Goal: Task Accomplishment & Management: Manage account settings

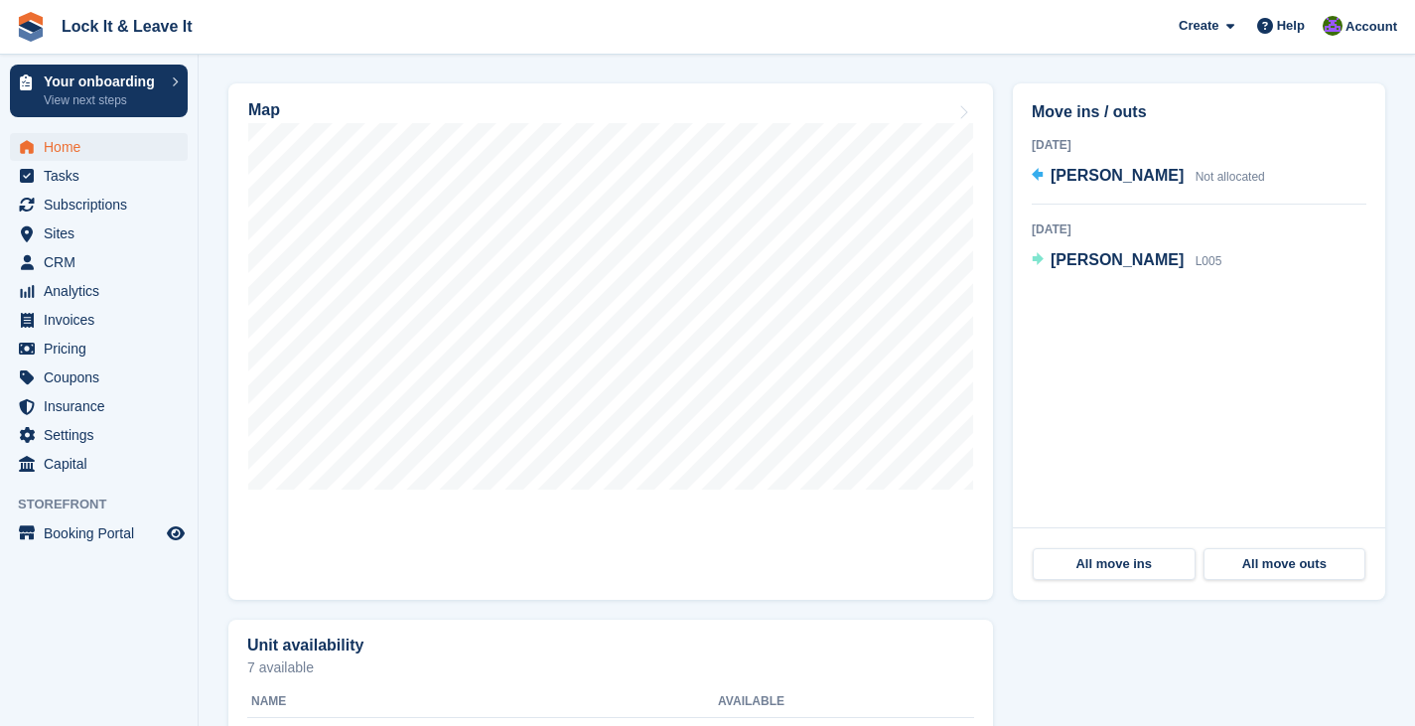
scroll to position [598, 0]
click at [127, 400] on span "Insurance" at bounding box center [103, 406] width 119 height 28
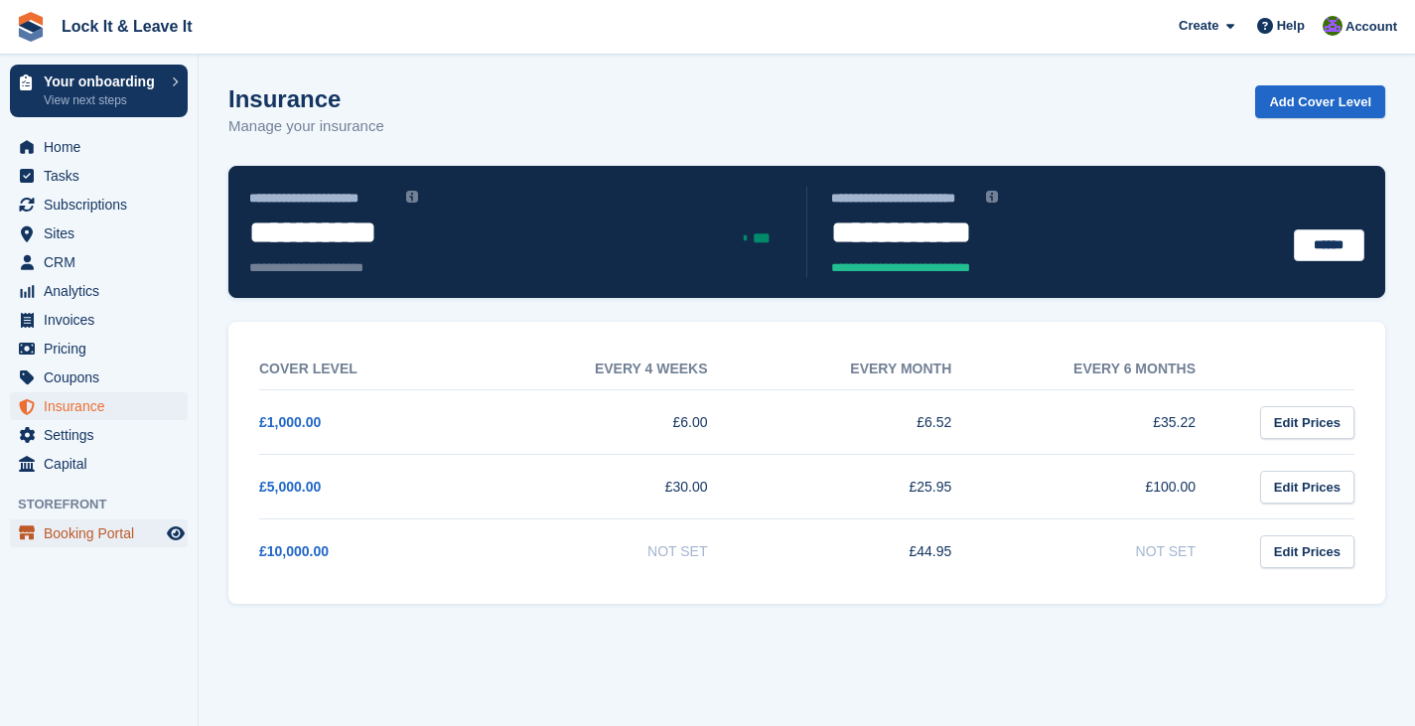
click at [137, 530] on span "Booking Portal" at bounding box center [103, 533] width 119 height 28
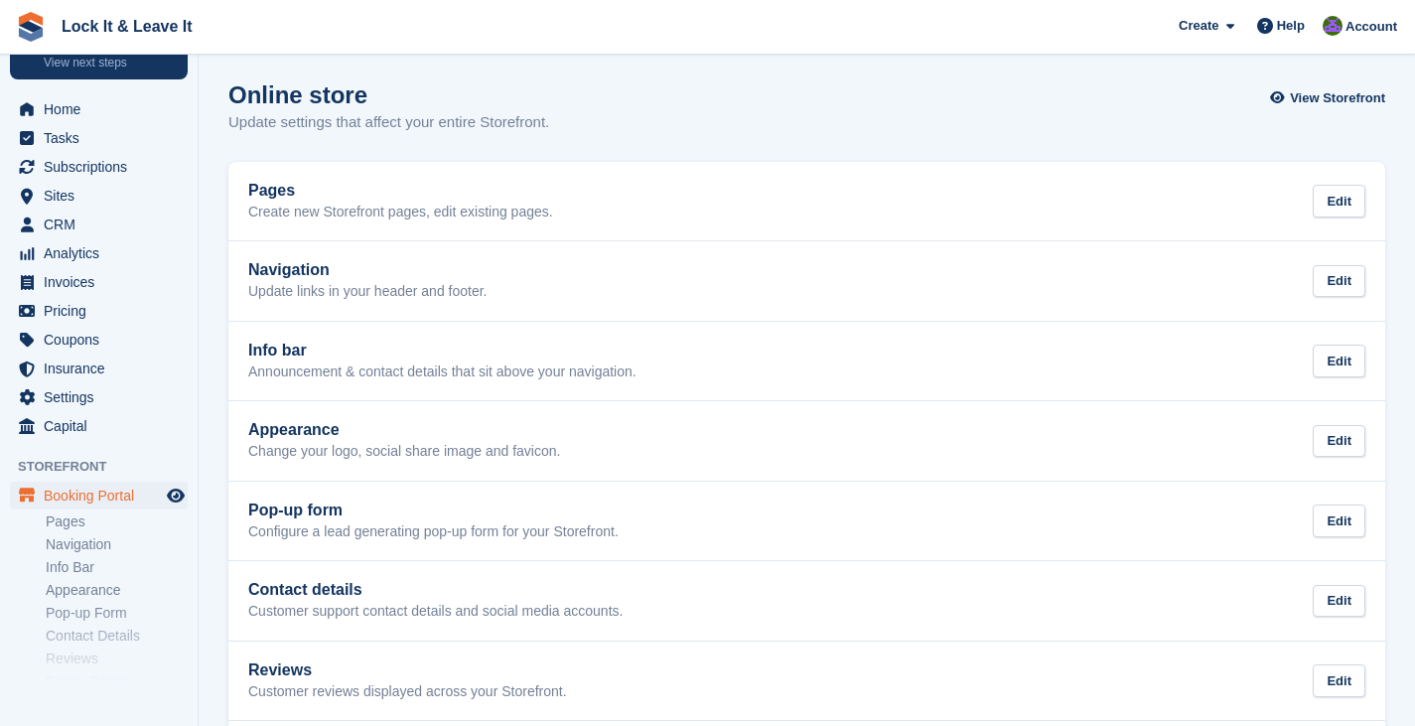
scroll to position [34, 0]
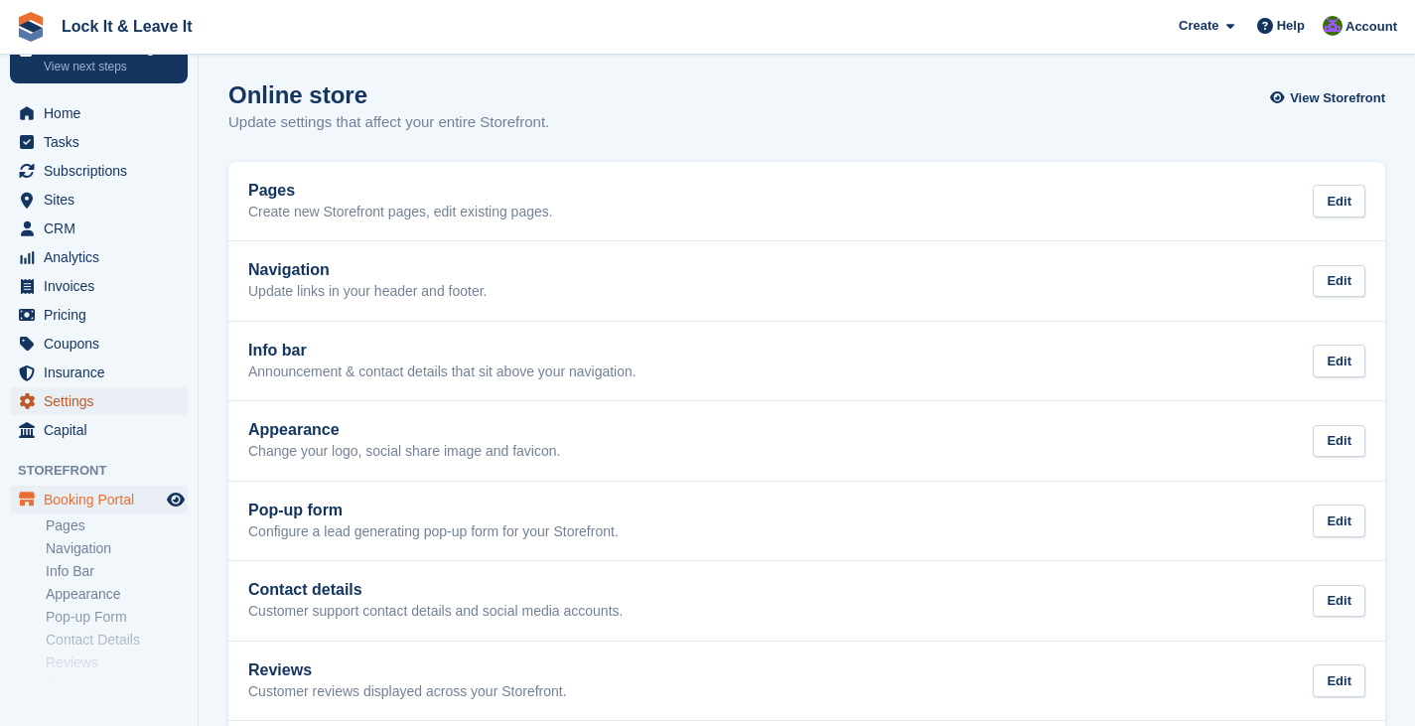
click at [98, 403] on span "Settings" at bounding box center [103, 401] width 119 height 28
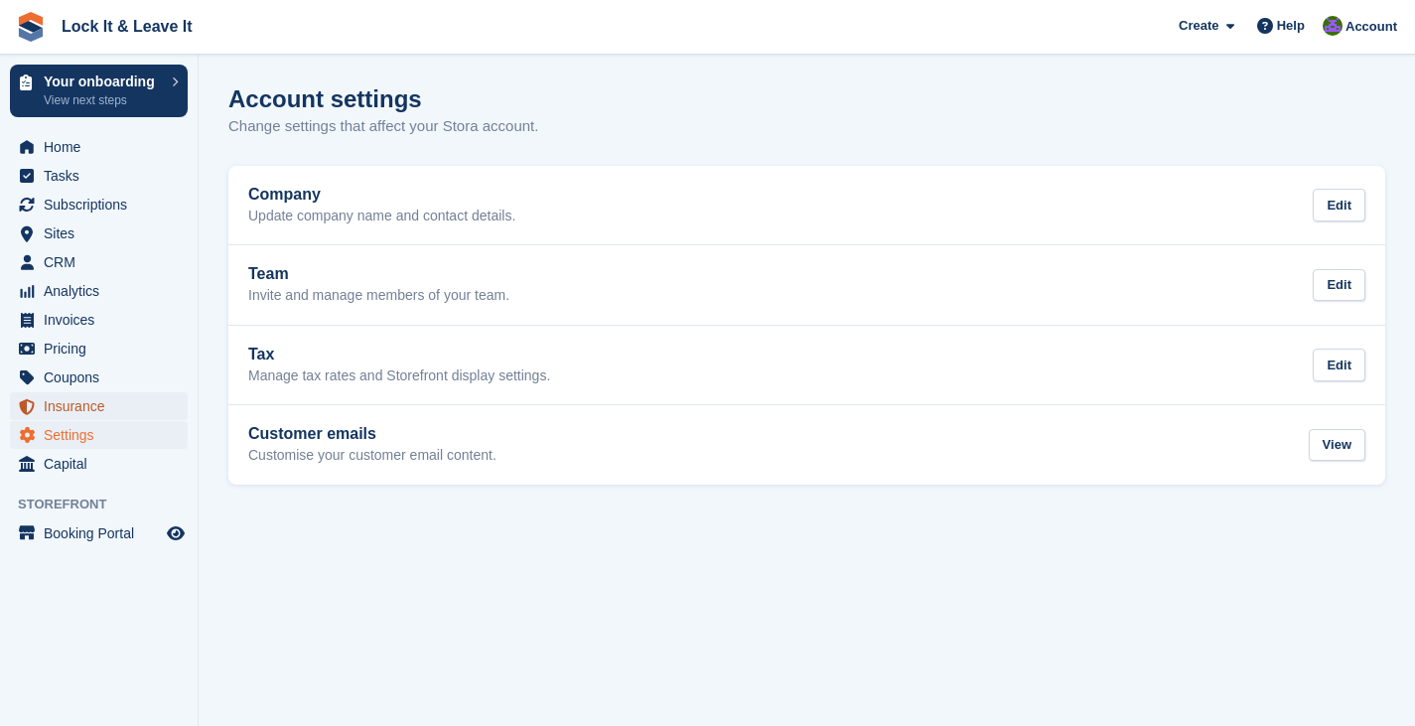
click at [110, 395] on span "Insurance" at bounding box center [103, 406] width 119 height 28
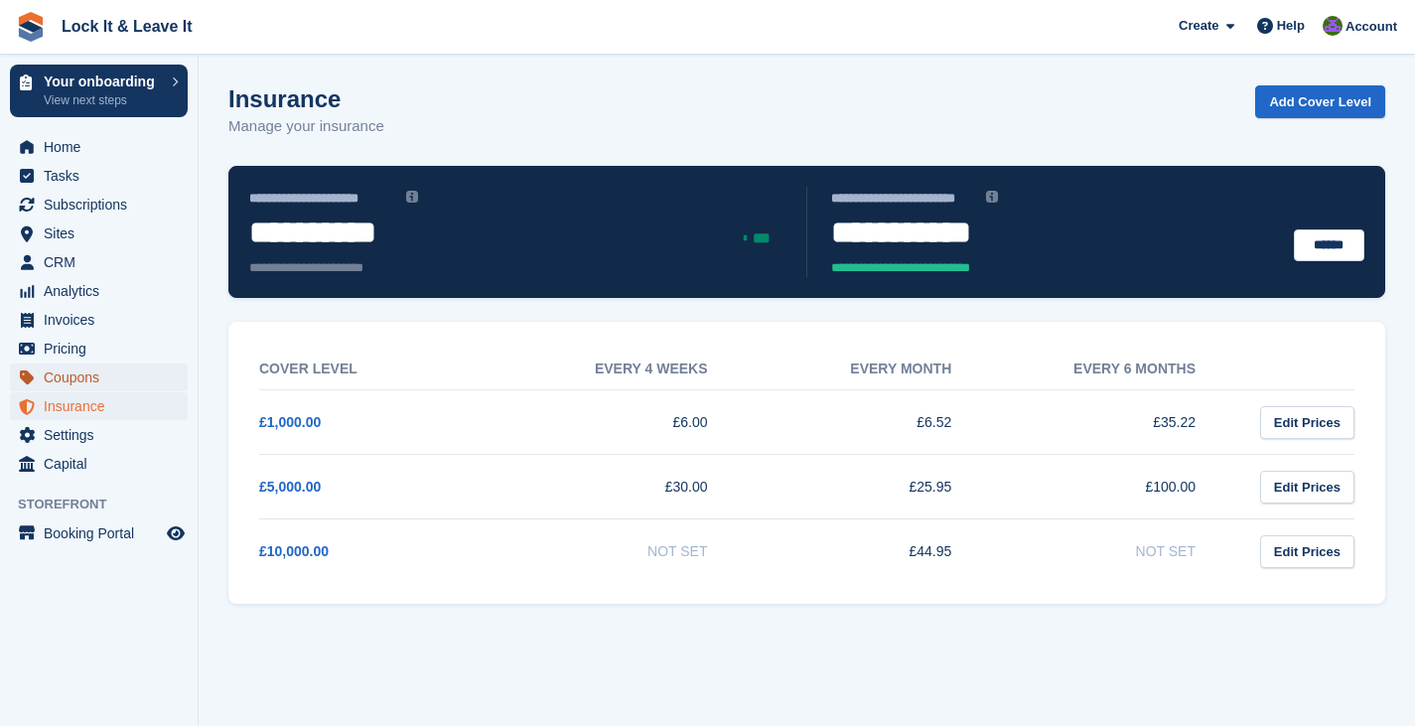
click at [119, 376] on span "Coupons" at bounding box center [103, 377] width 119 height 28
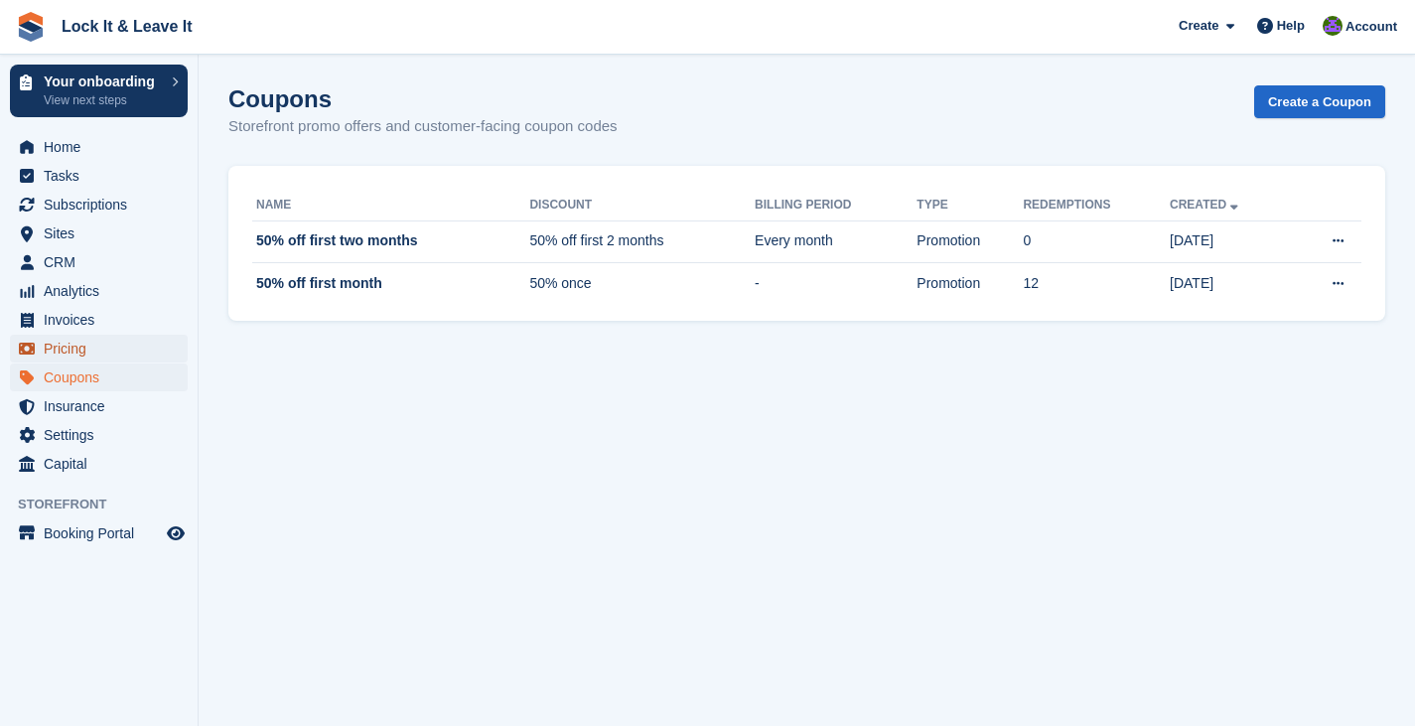
click at [126, 346] on span "Pricing" at bounding box center [103, 349] width 119 height 28
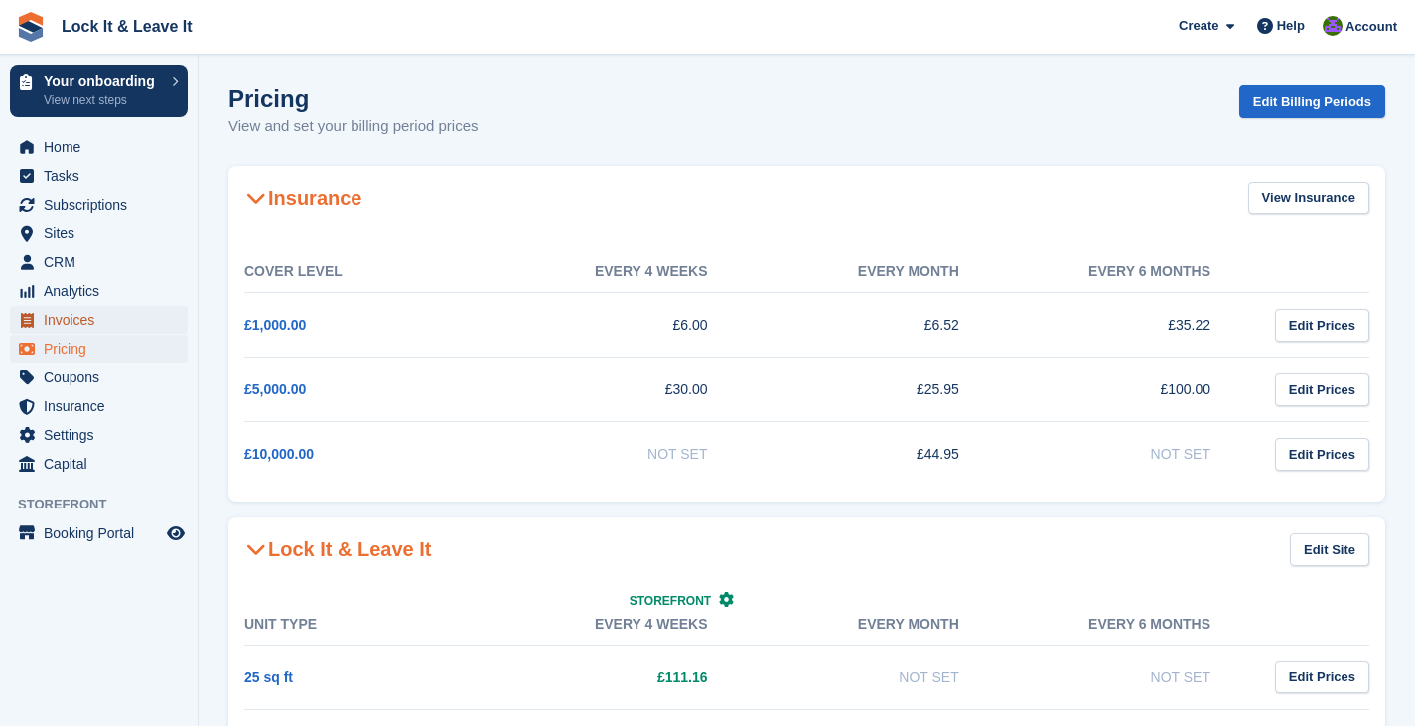
click at [129, 325] on span "Invoices" at bounding box center [103, 320] width 119 height 28
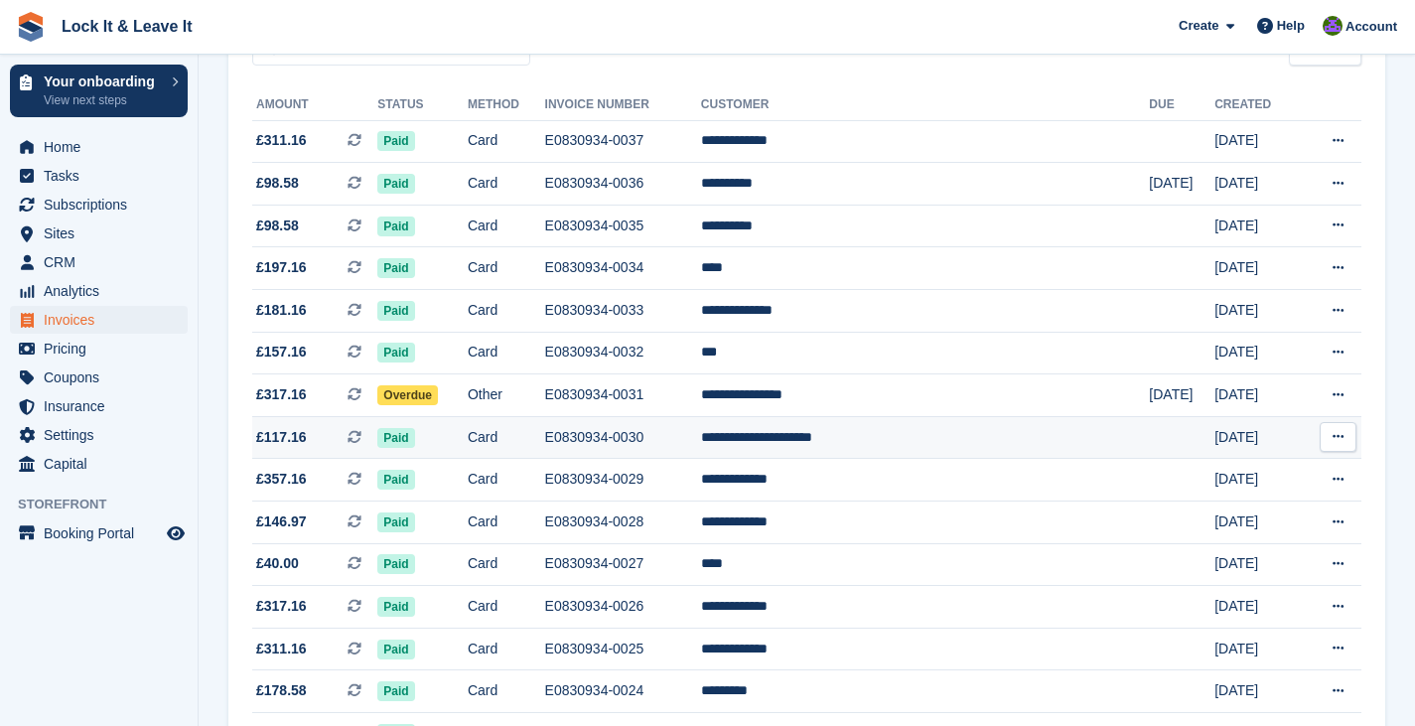
scroll to position [213, 0]
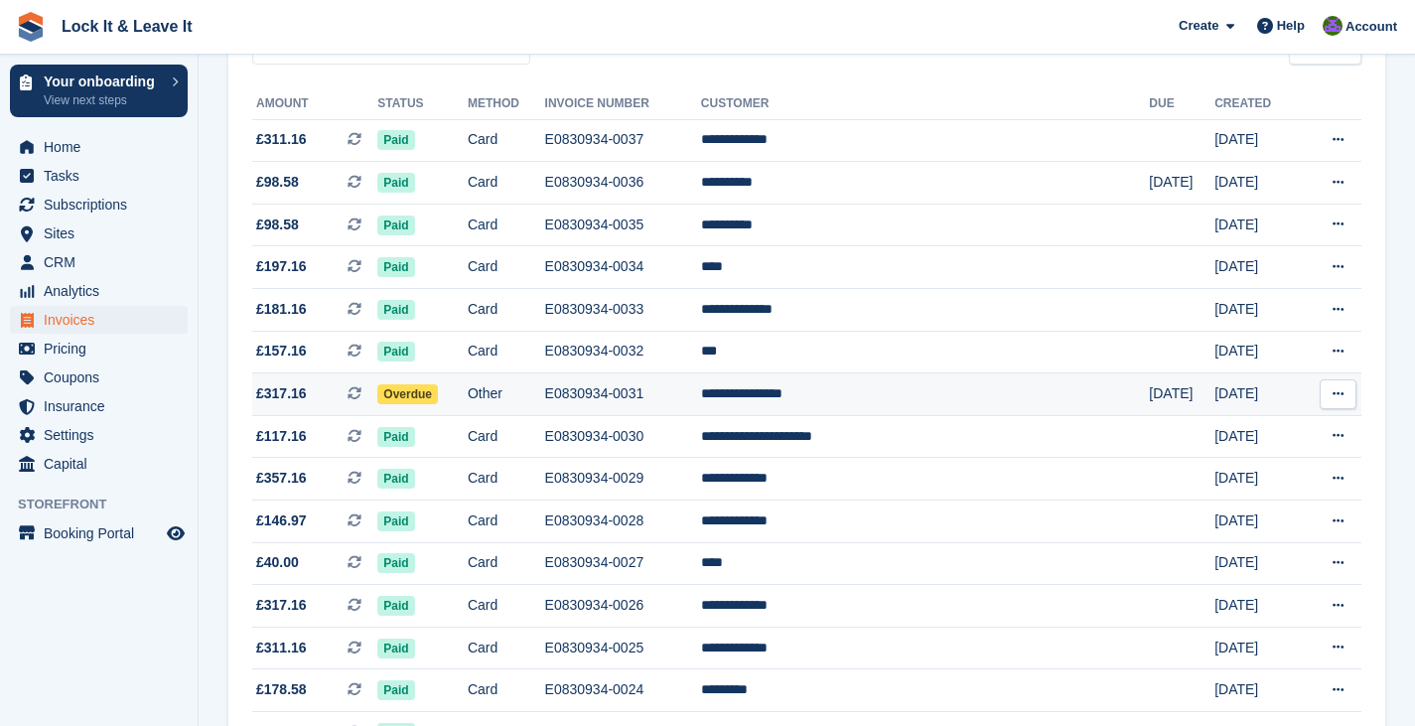
click at [468, 391] on td "Overdue" at bounding box center [422, 394] width 90 height 43
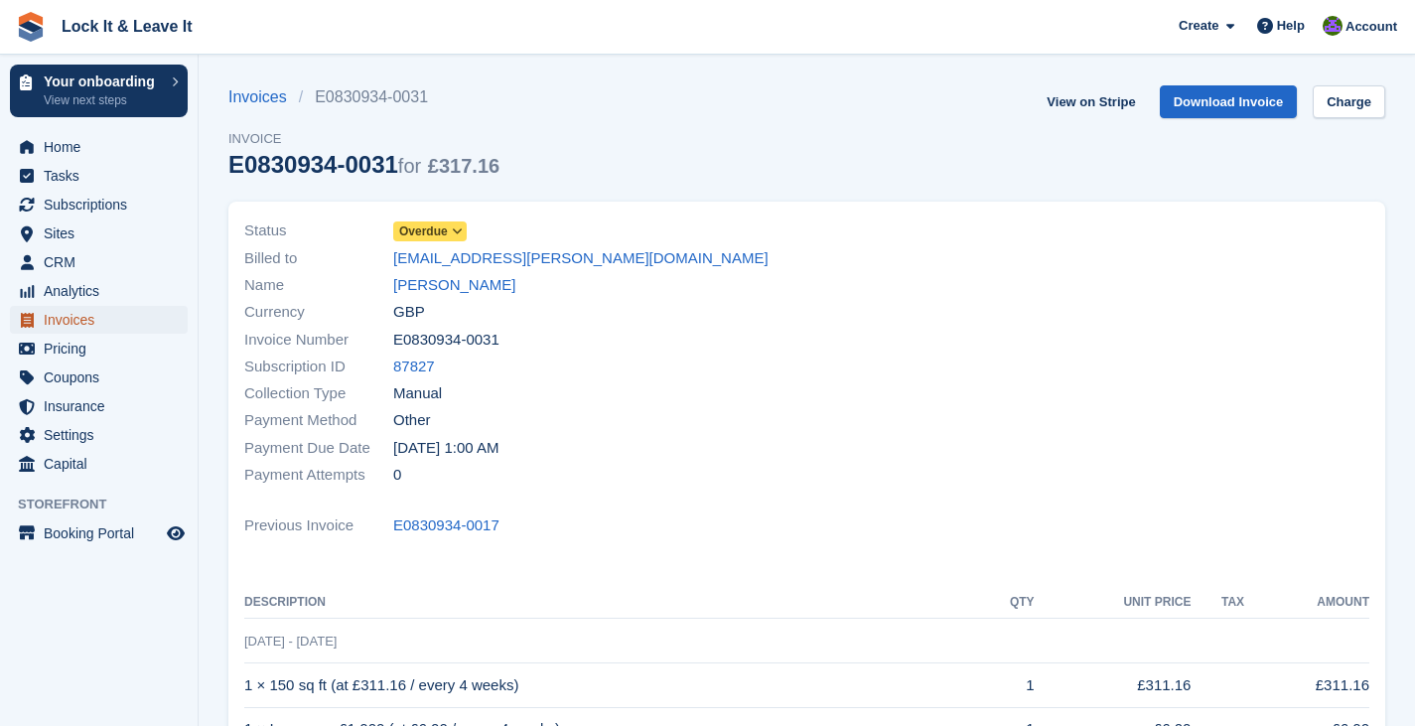
click at [151, 320] on span "Invoices" at bounding box center [103, 320] width 119 height 28
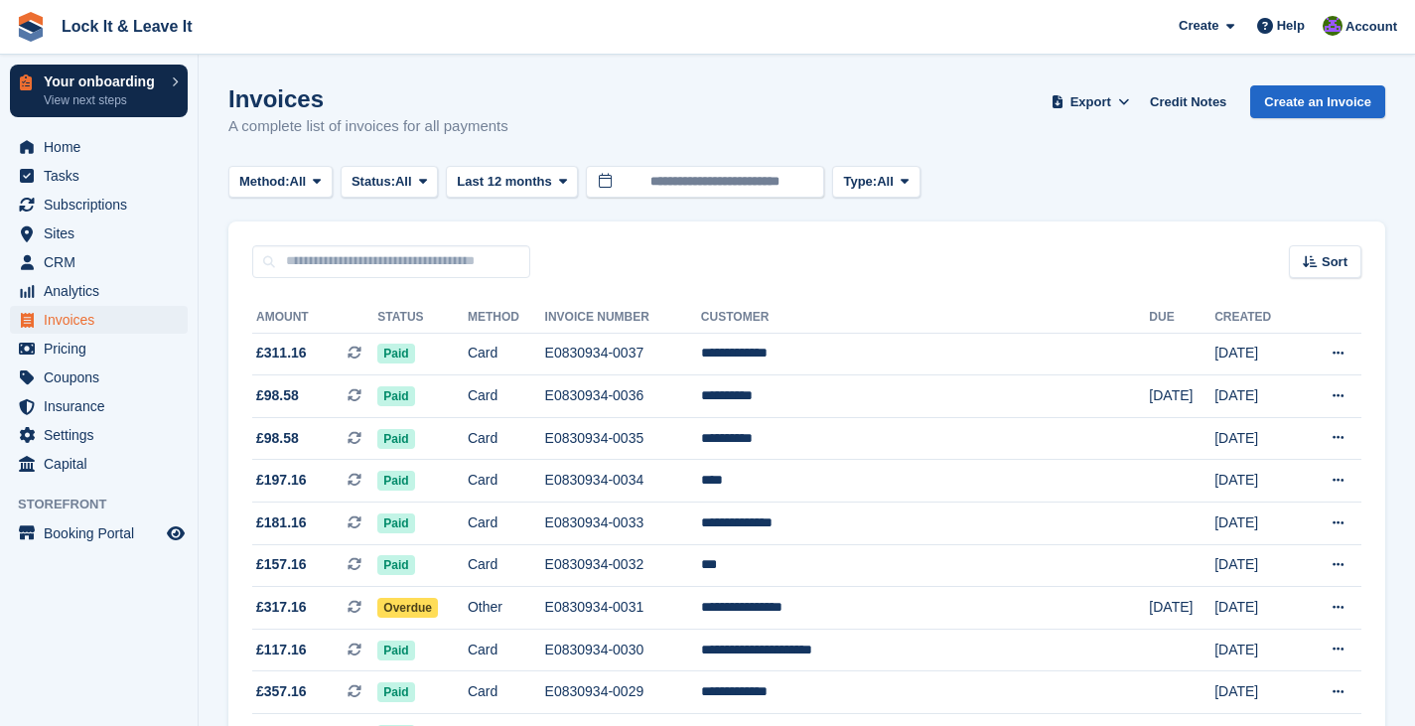
click at [165, 86] on link "Your onboarding View next steps" at bounding box center [99, 91] width 178 height 53
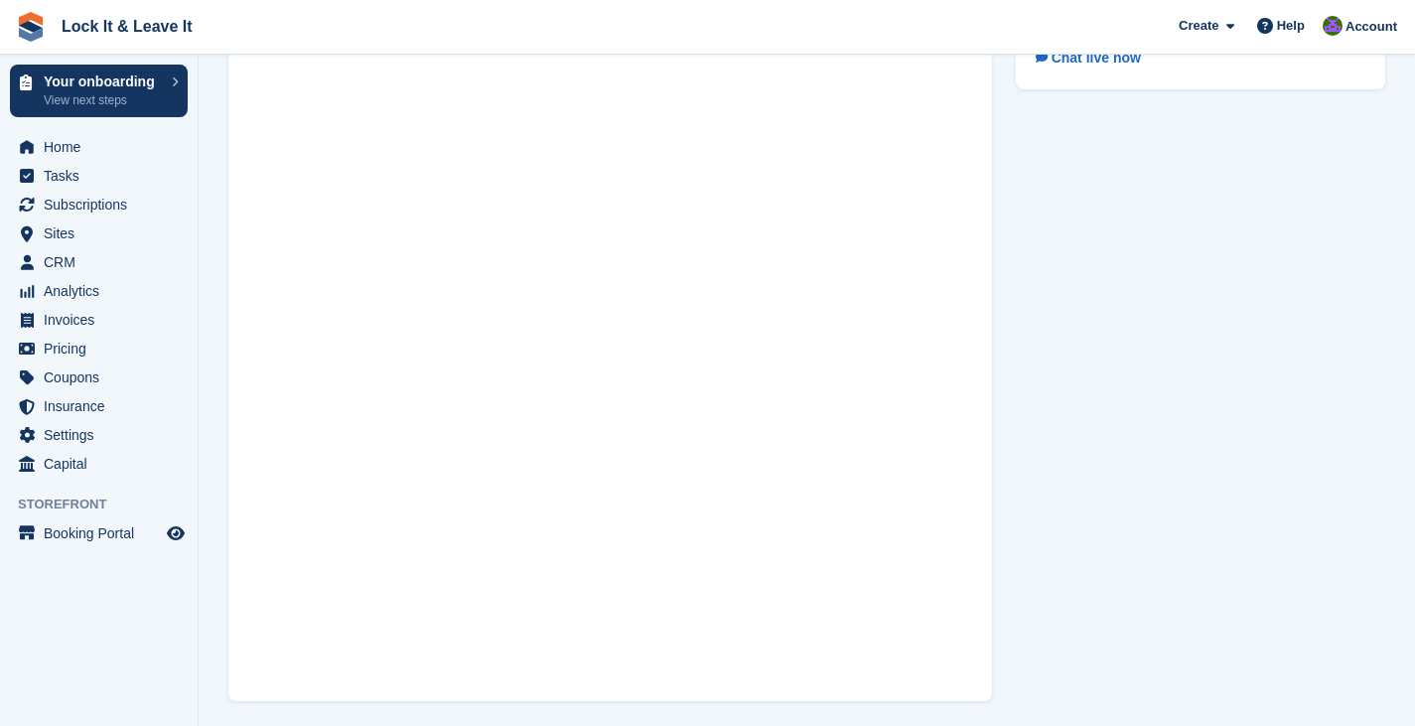
scroll to position [115, 0]
click at [110, 428] on span "Settings" at bounding box center [103, 435] width 119 height 28
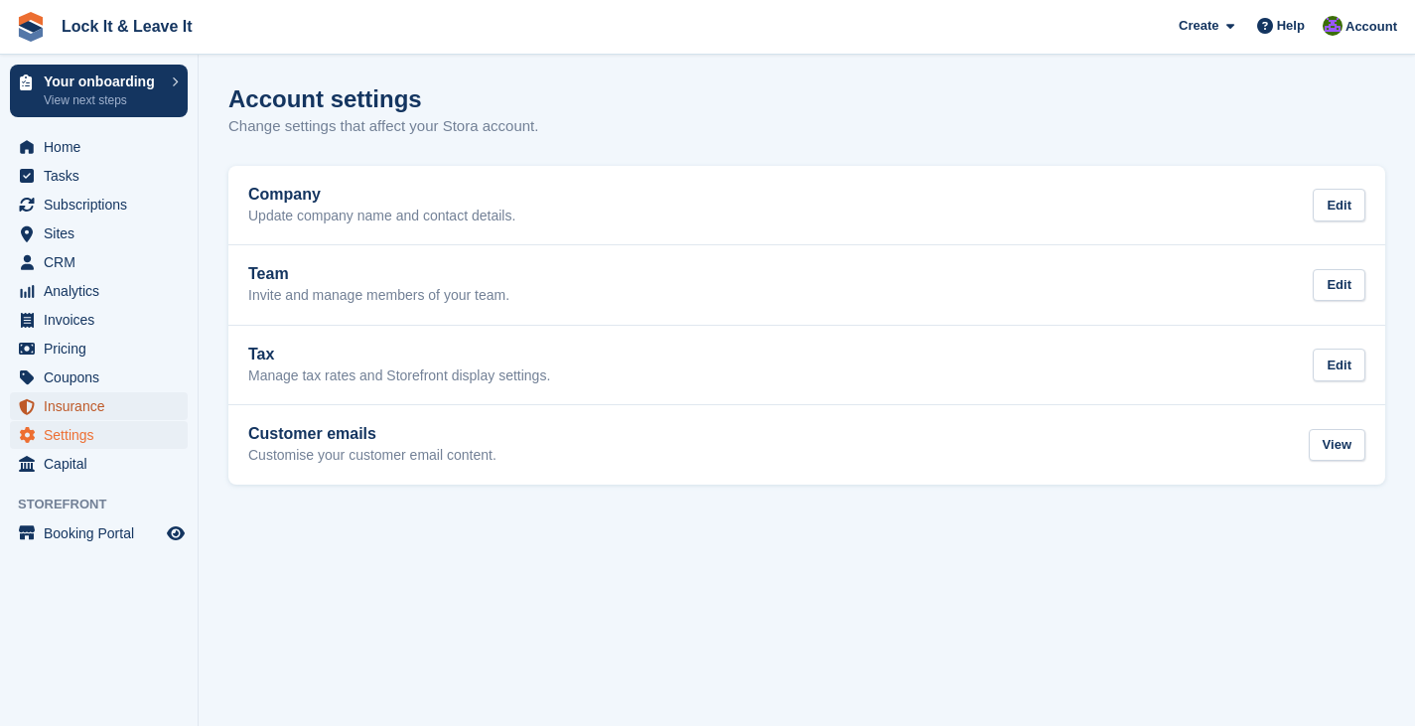
click at [158, 403] on span "Insurance" at bounding box center [103, 406] width 119 height 28
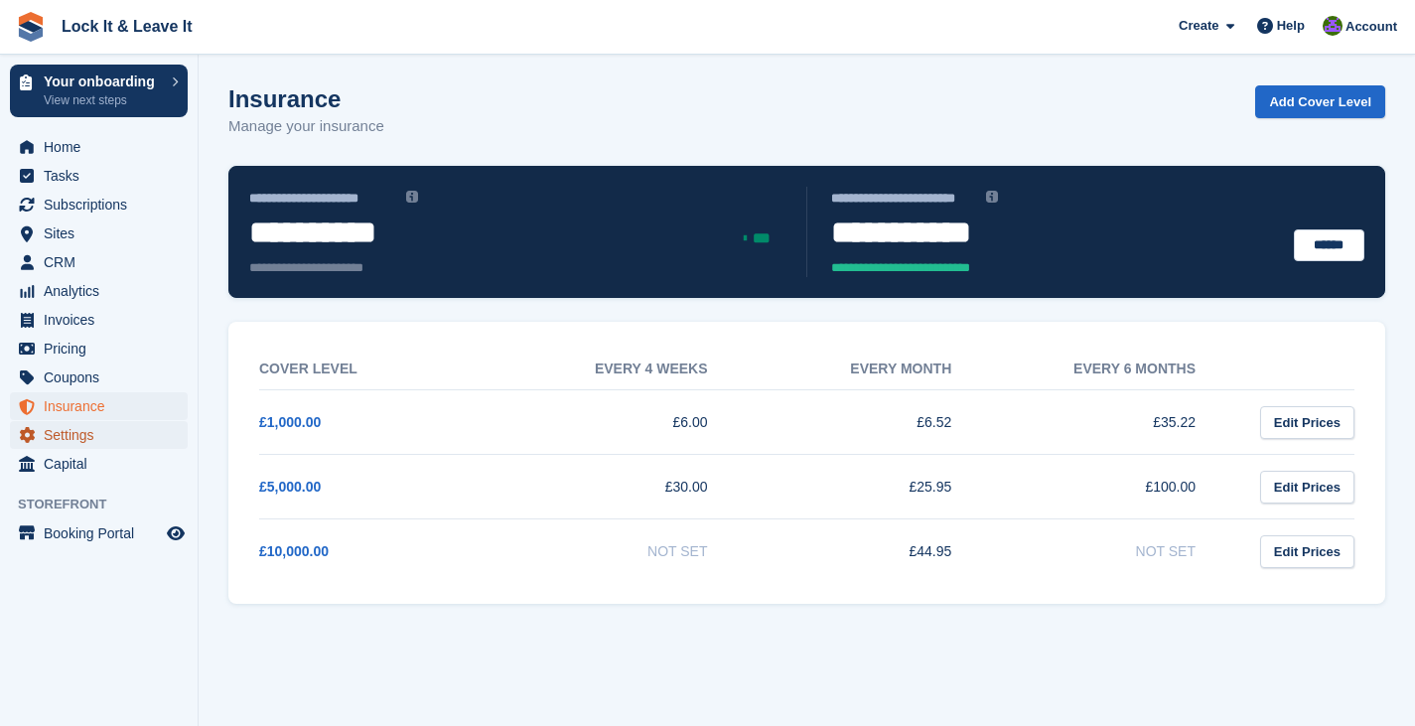
click at [139, 445] on span "Settings" at bounding box center [103, 435] width 119 height 28
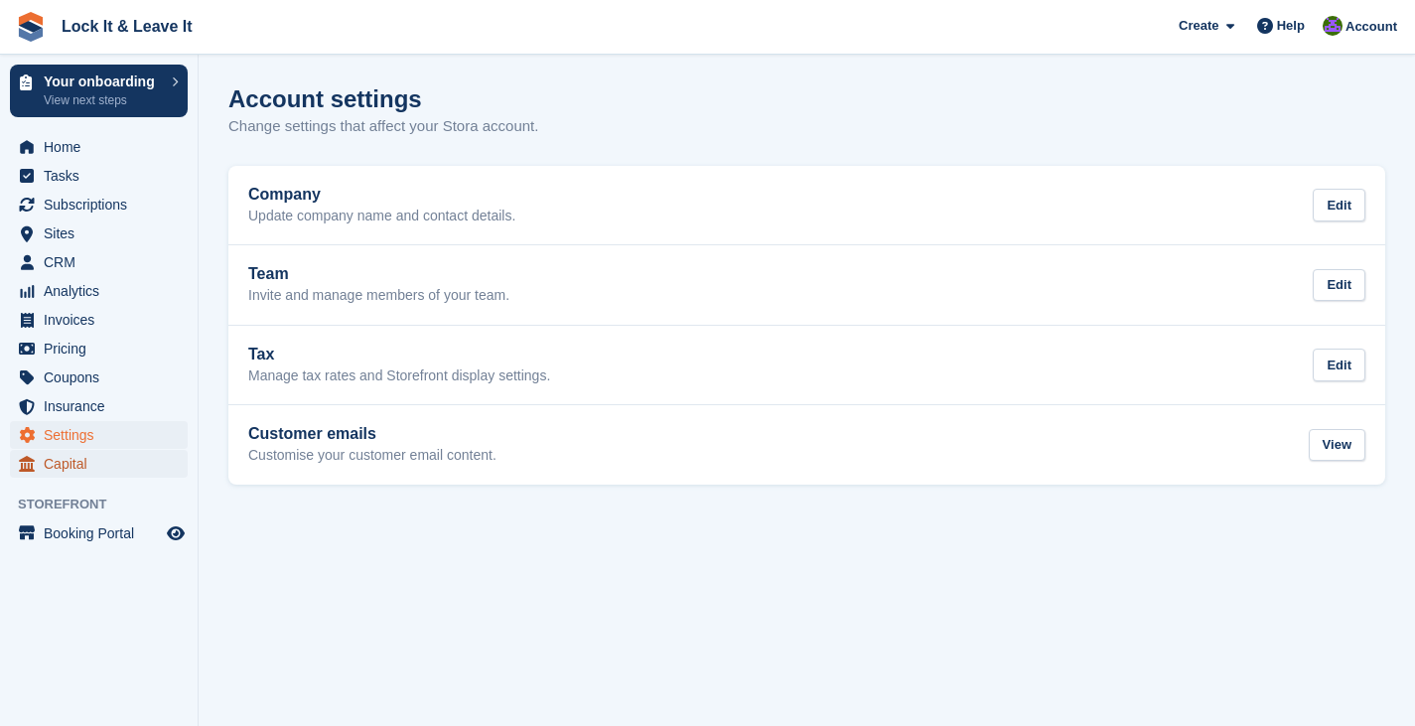
click at [132, 460] on span "Capital" at bounding box center [103, 464] width 119 height 28
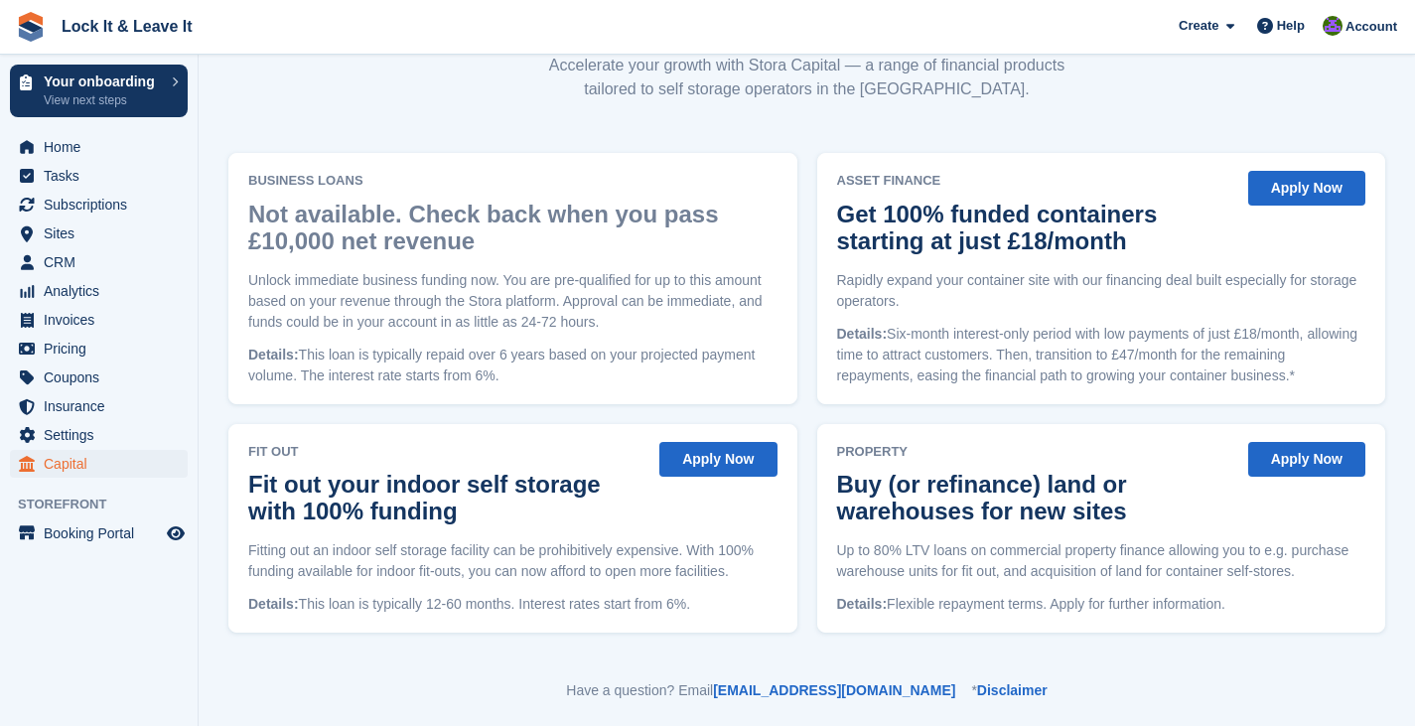
scroll to position [161, 0]
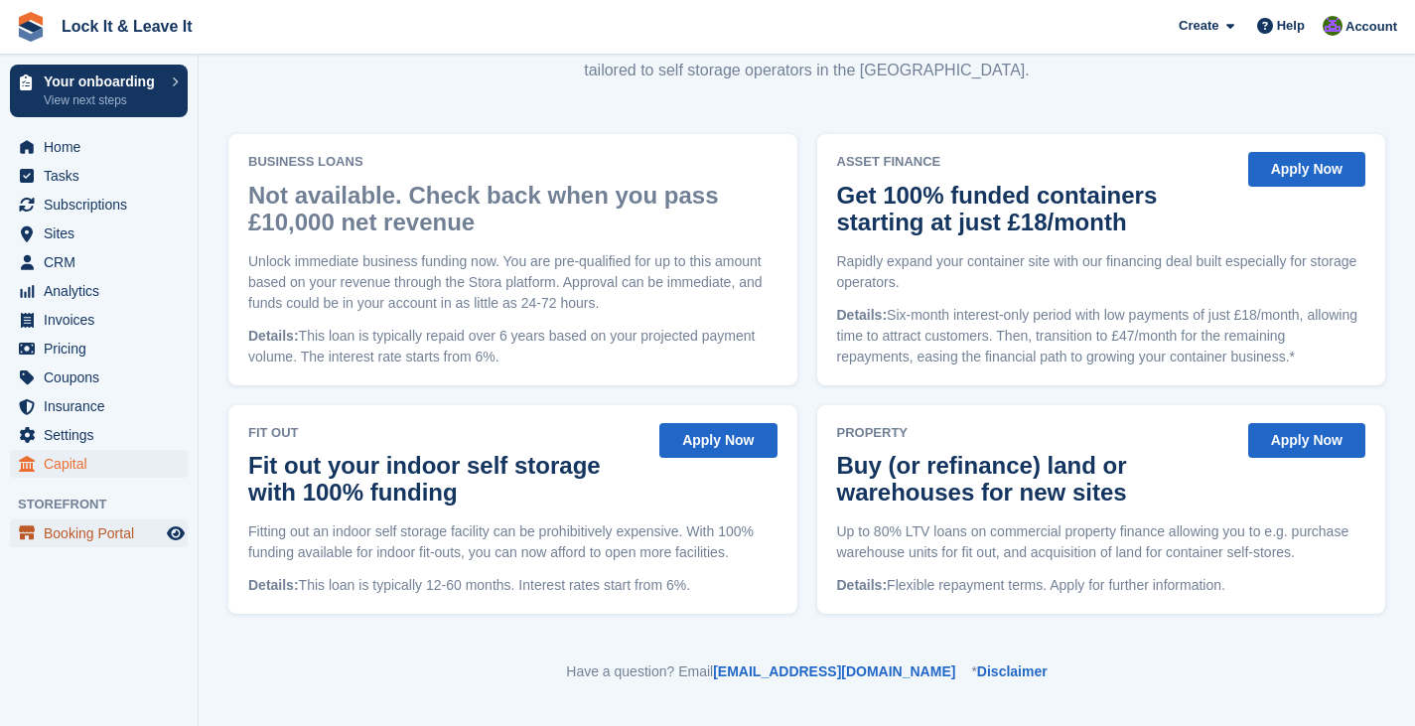
click at [112, 529] on span "Booking Portal" at bounding box center [103, 533] width 119 height 28
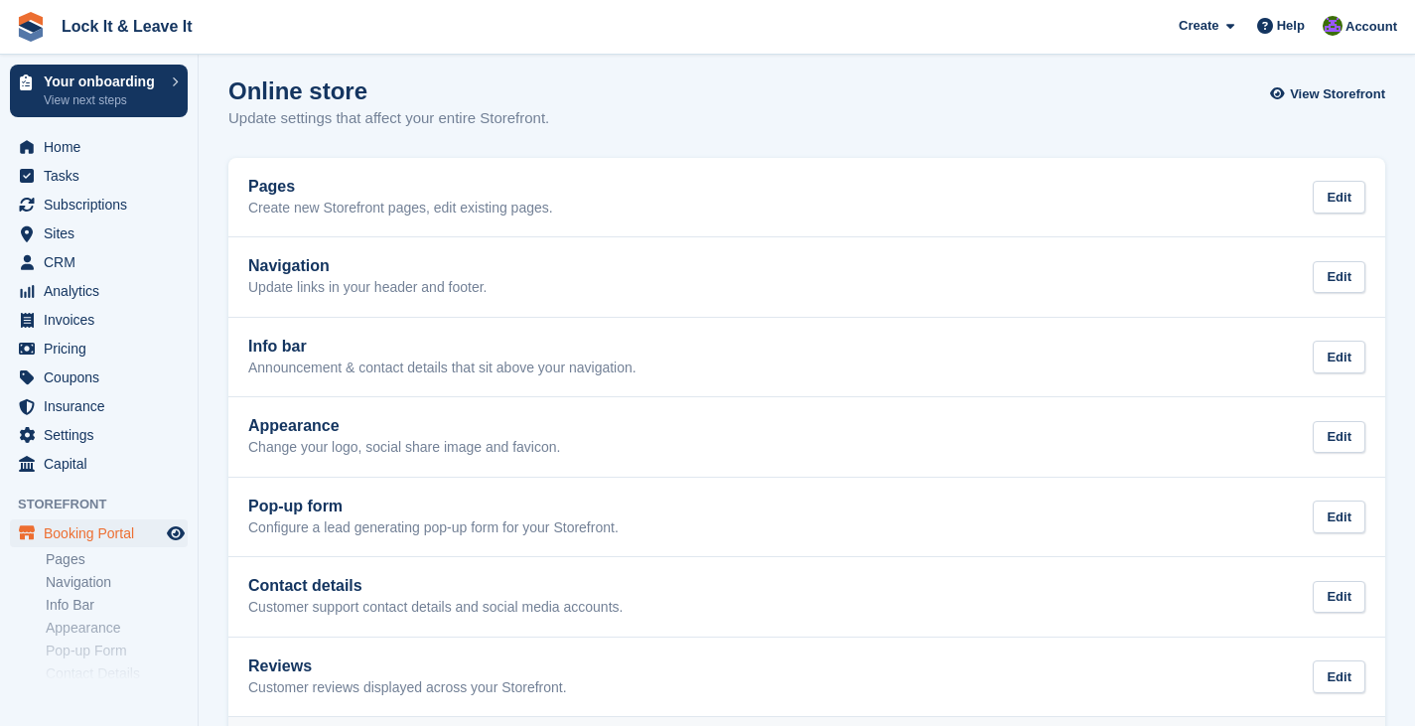
scroll to position [7, 0]
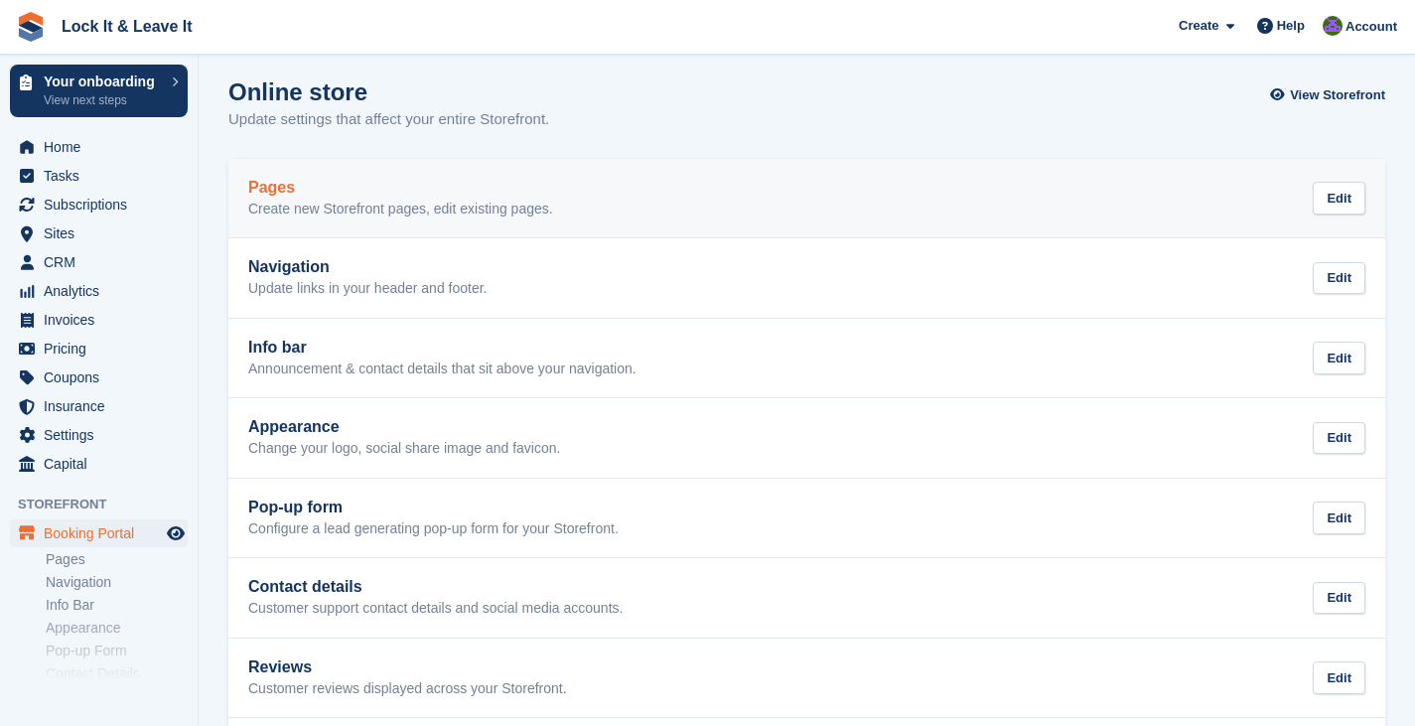
click at [635, 191] on div "Pages Create new Storefront pages, edit existing pages. Edit" at bounding box center [806, 199] width 1117 height 40
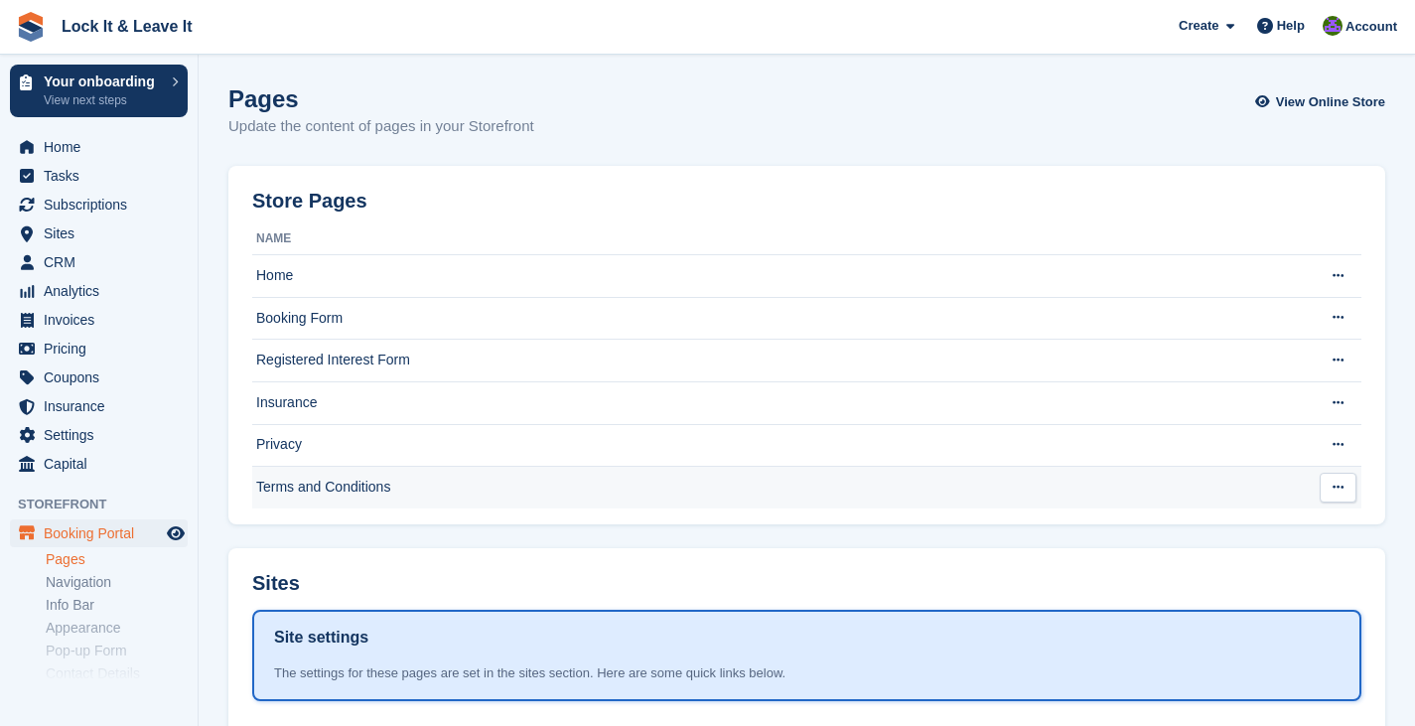
click at [463, 468] on td "Terms and Conditions" at bounding box center [779, 488] width 1054 height 42
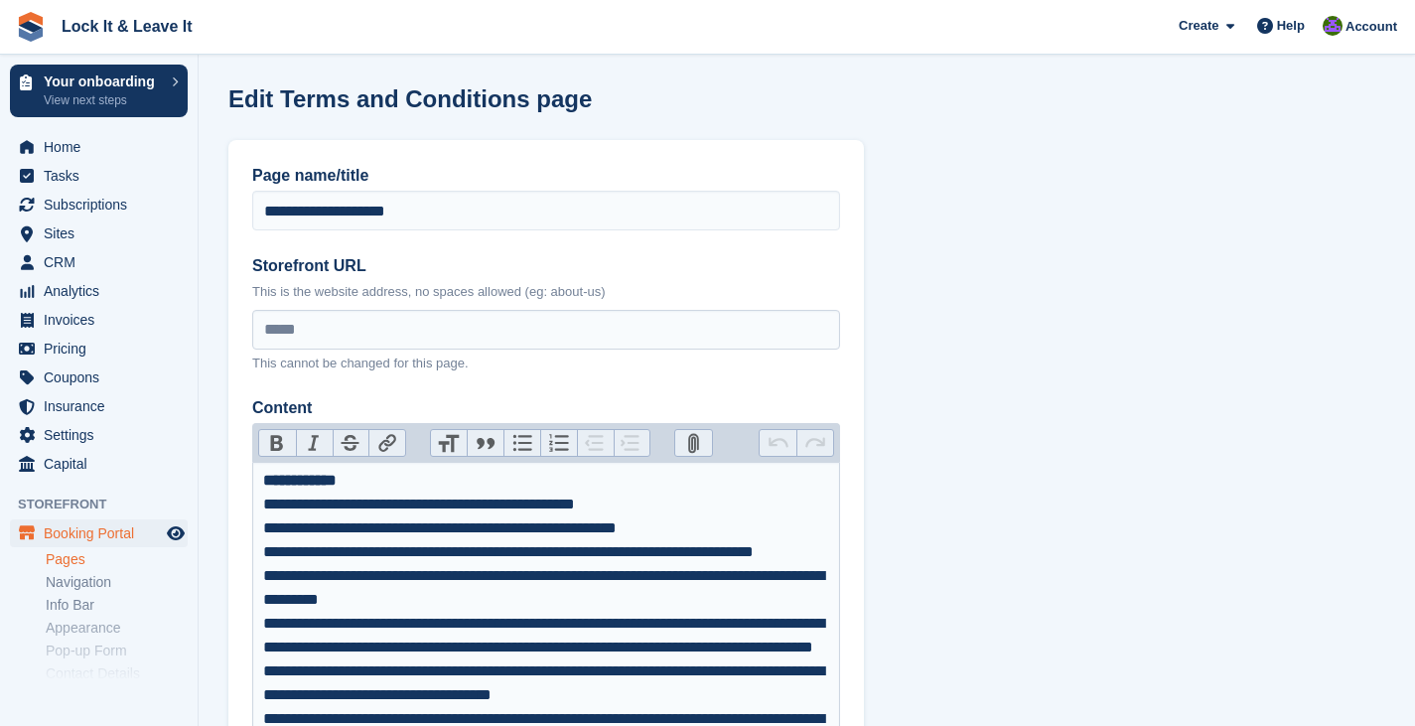
click at [293, 488] on strong "**********" at bounding box center [299, 480] width 73 height 15
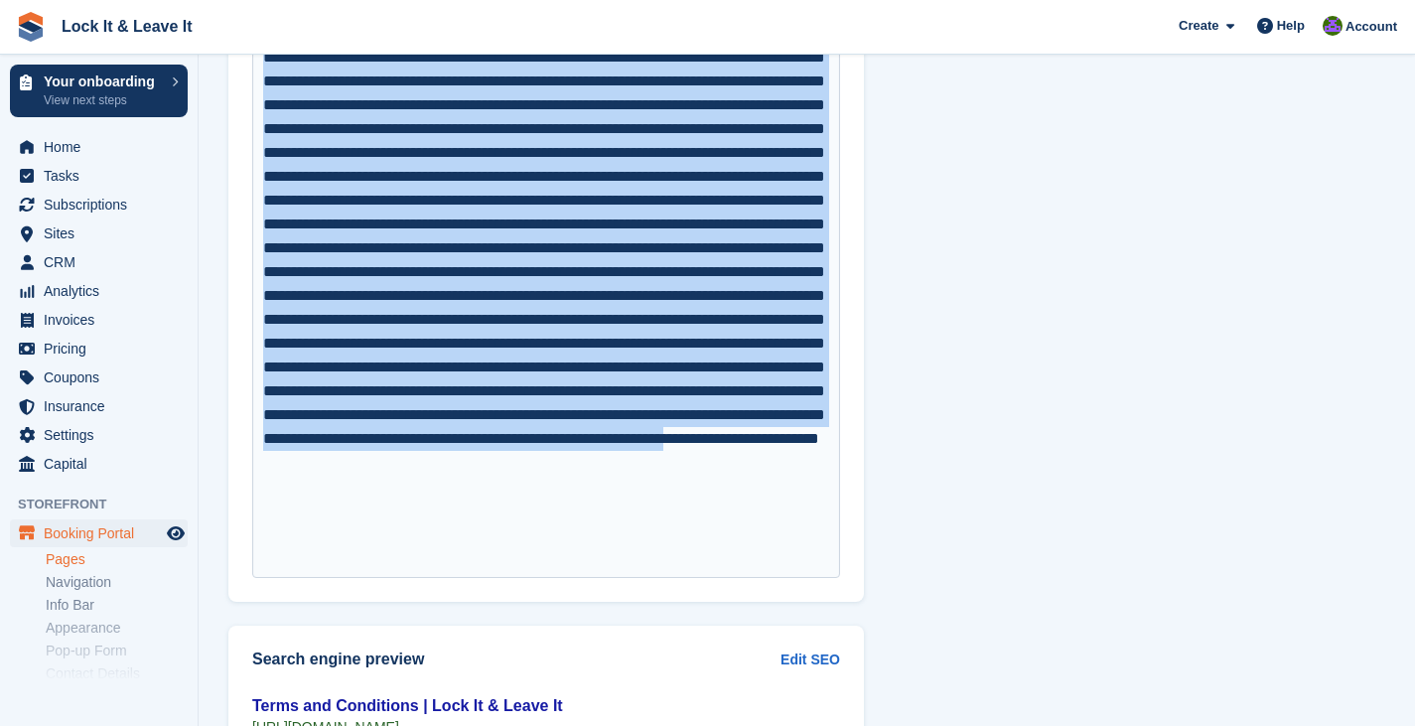
scroll to position [11909, 0]
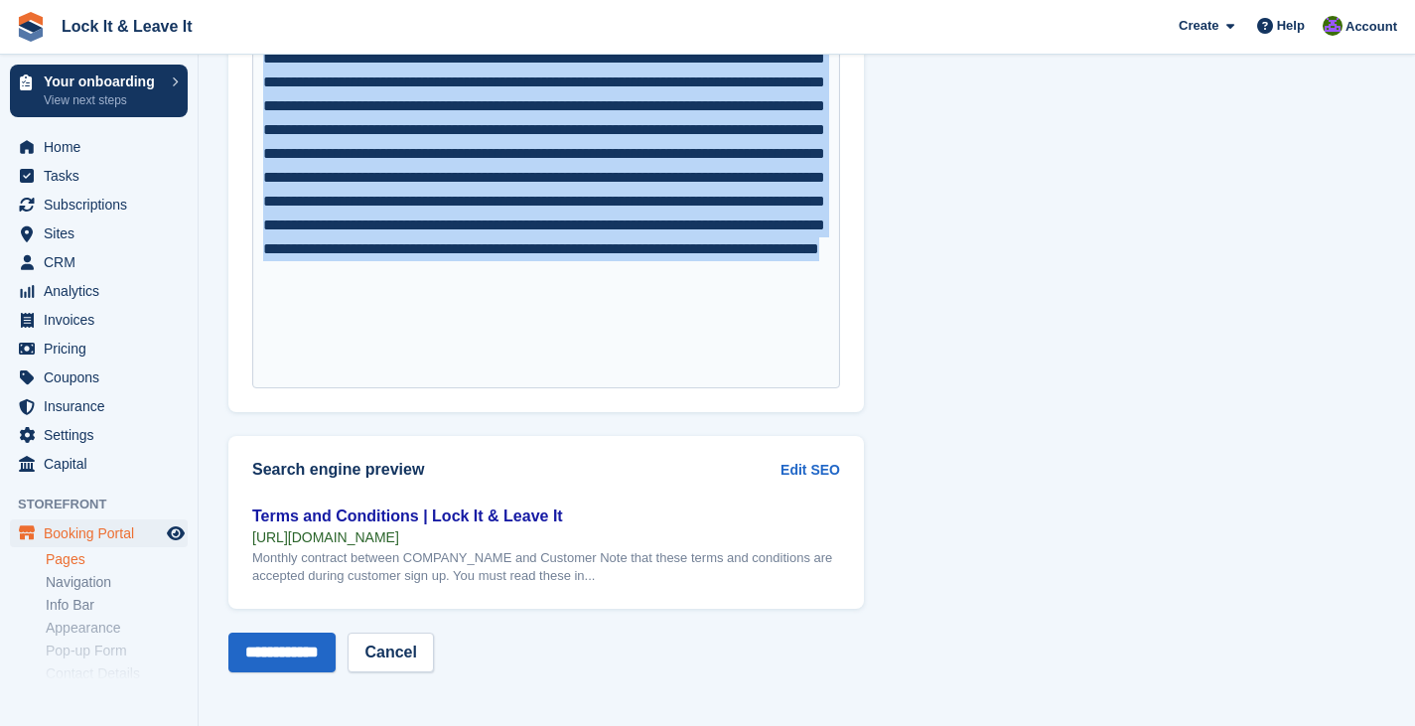
drag, startPoint x: 261, startPoint y: 483, endPoint x: 695, endPoint y: 368, distance: 448.7
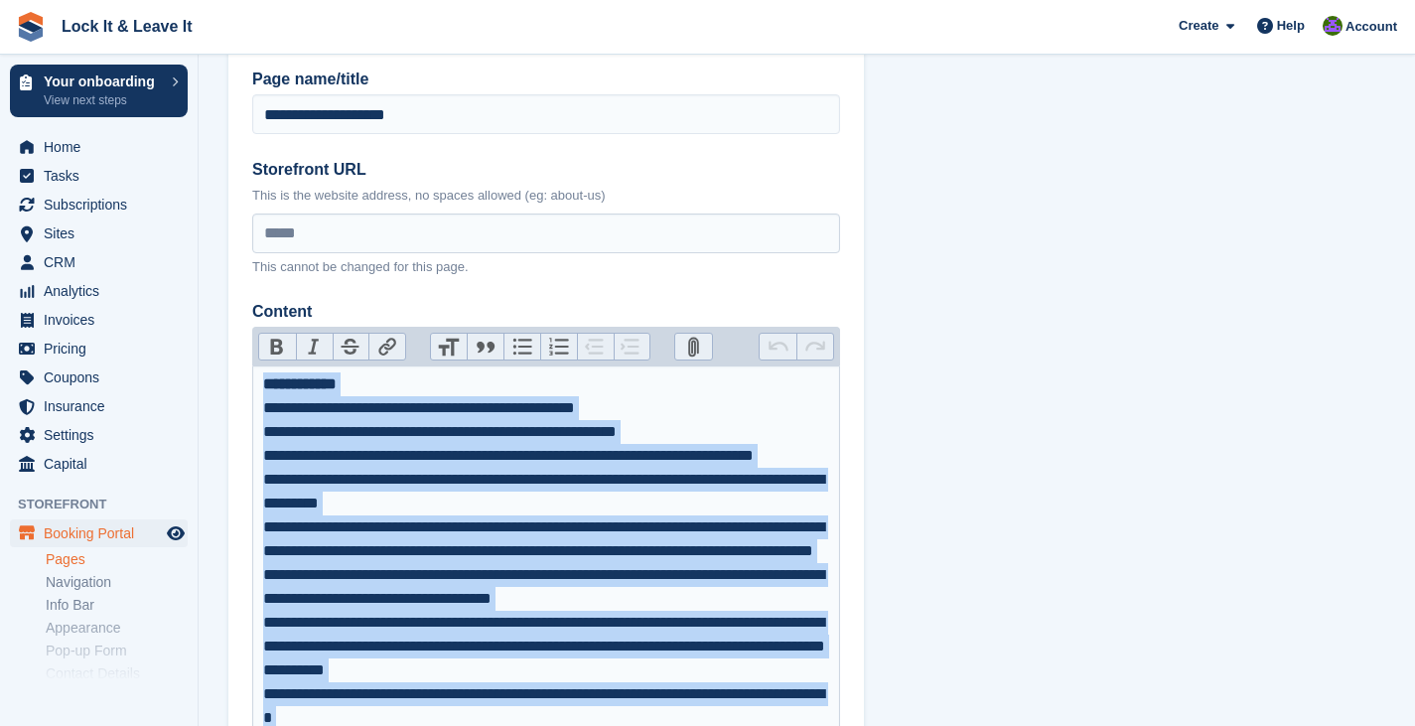
scroll to position [95, 0]
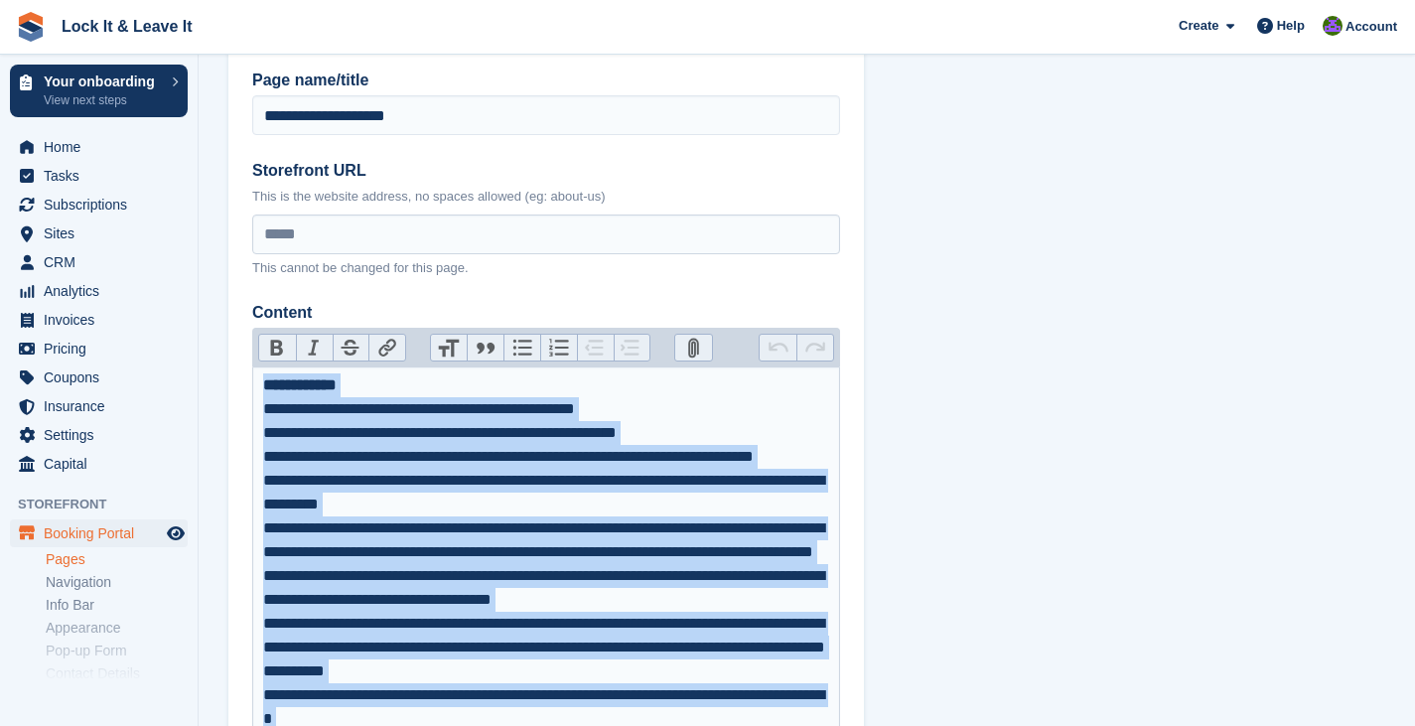
click at [595, 600] on div "**********" at bounding box center [546, 587] width 567 height 429
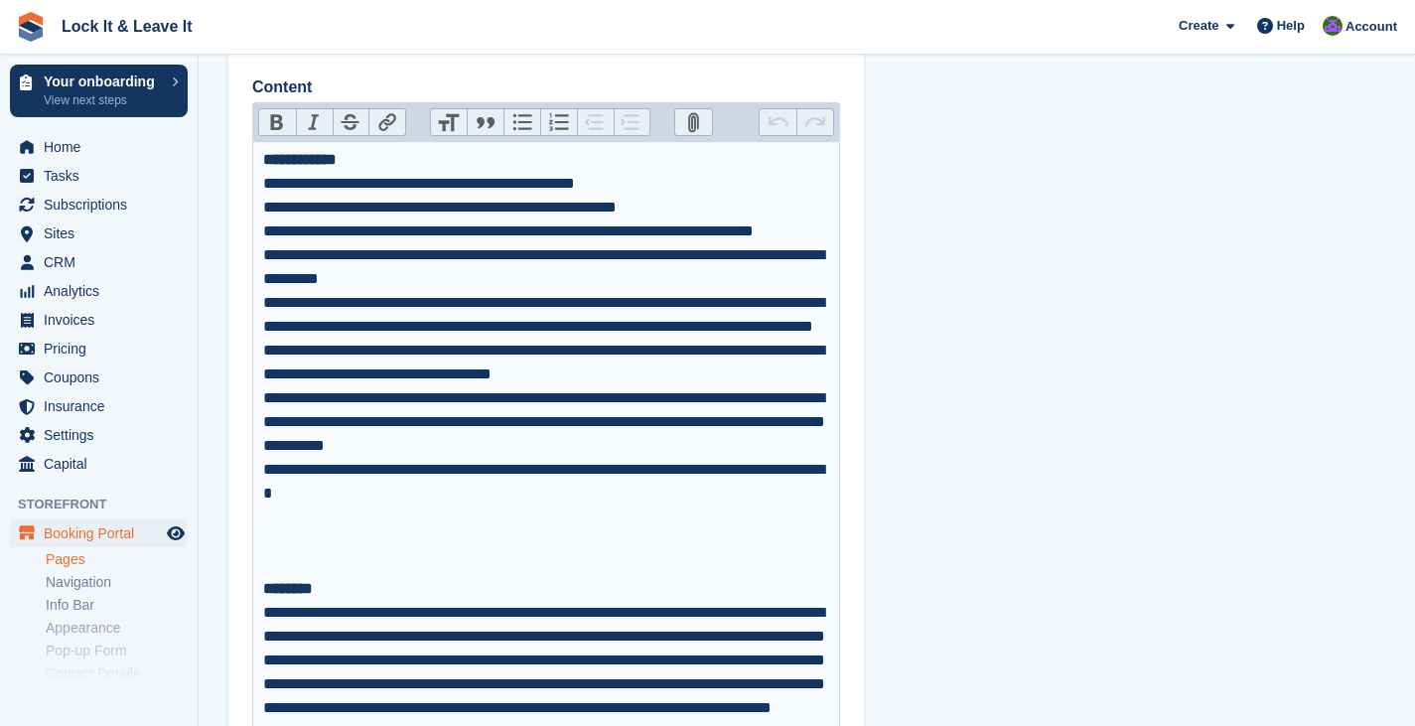
scroll to position [0, 0]
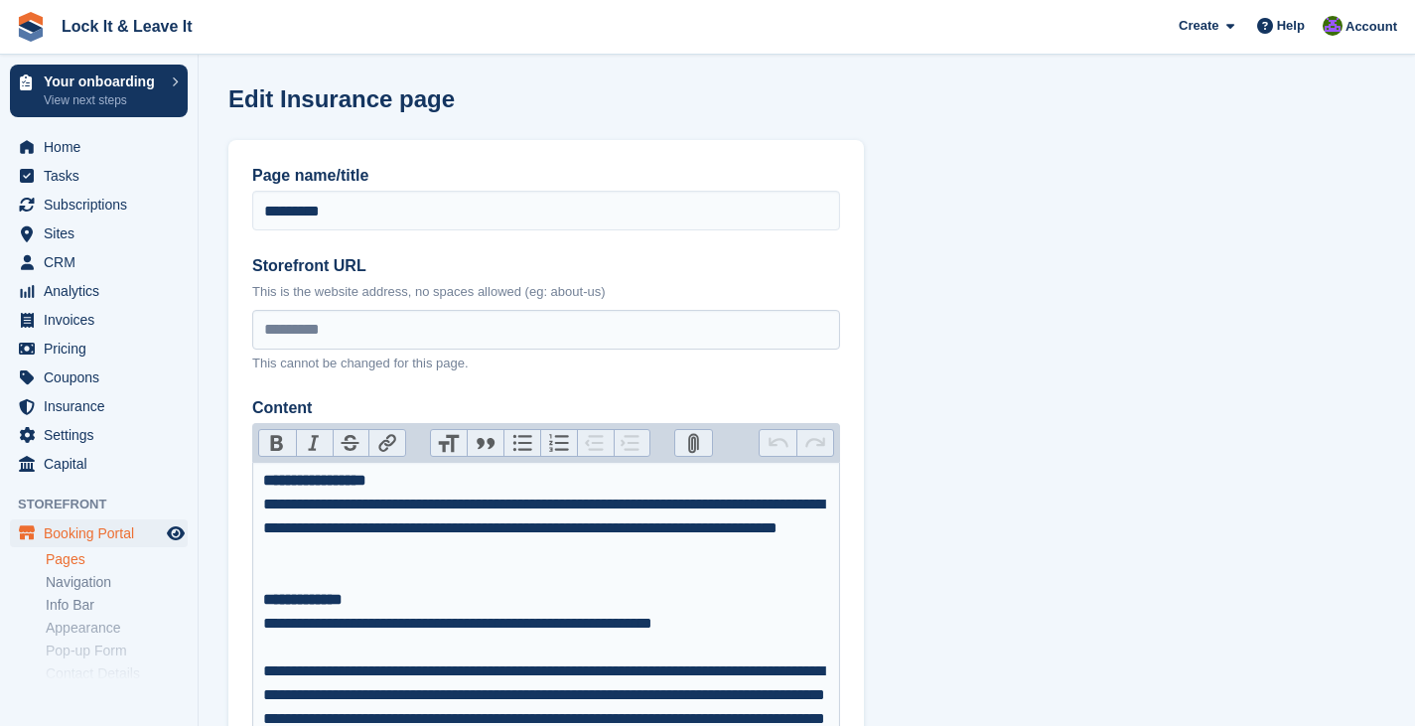
click at [94, 557] on link "Pages" at bounding box center [117, 559] width 142 height 19
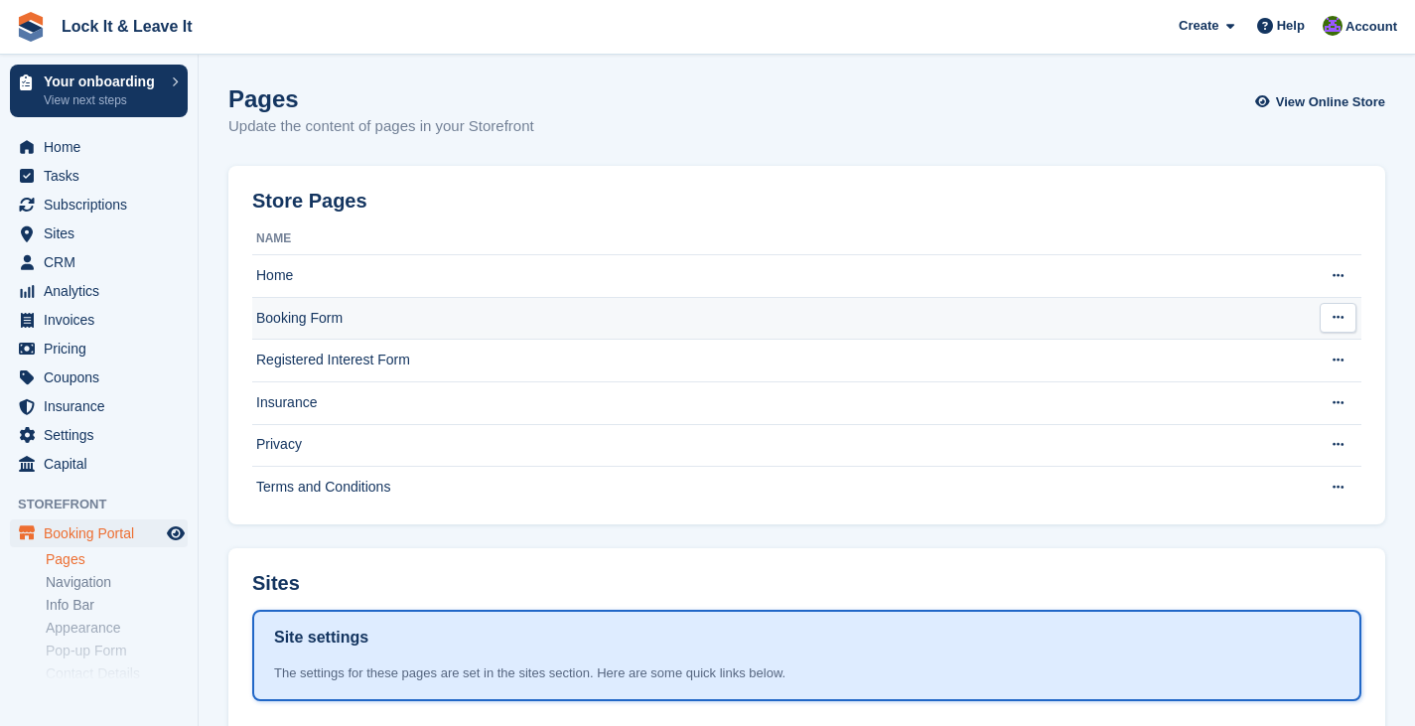
click at [340, 327] on td "Booking Form" at bounding box center [779, 318] width 1054 height 43
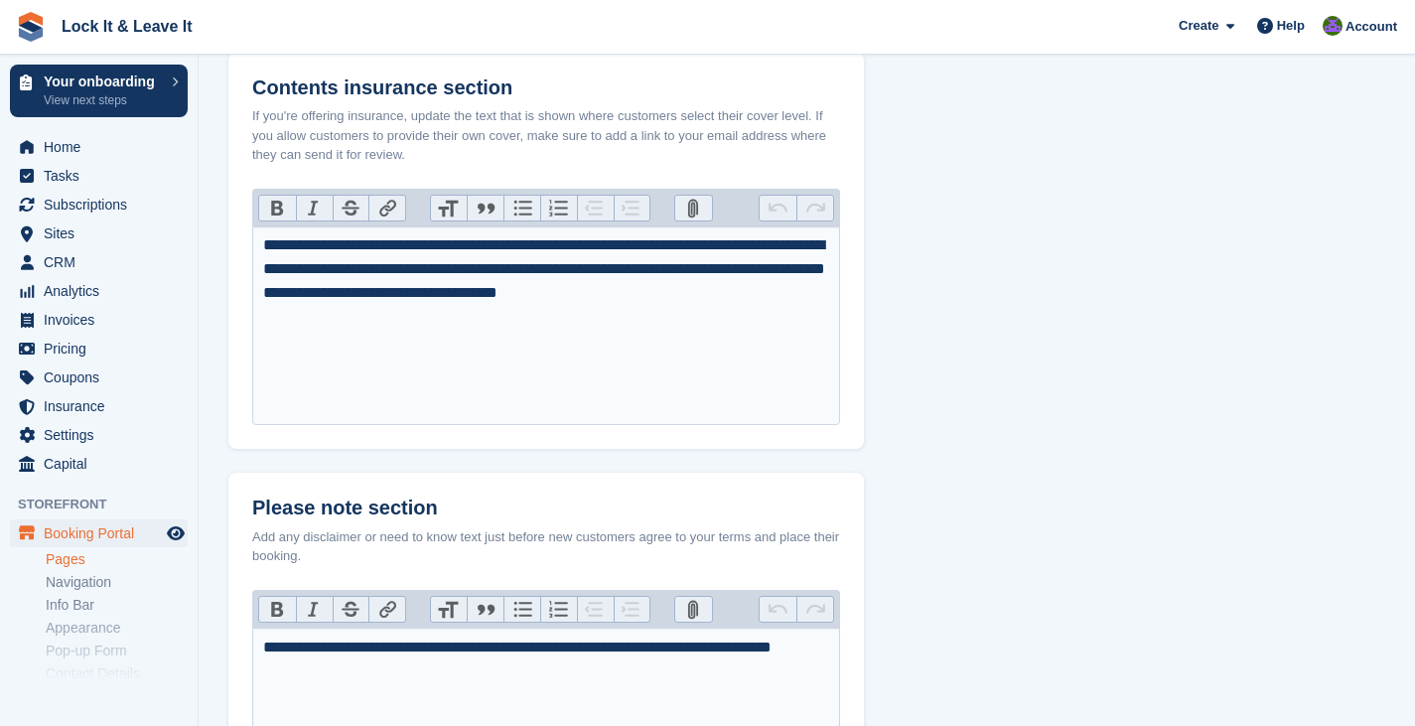
scroll to position [575, 0]
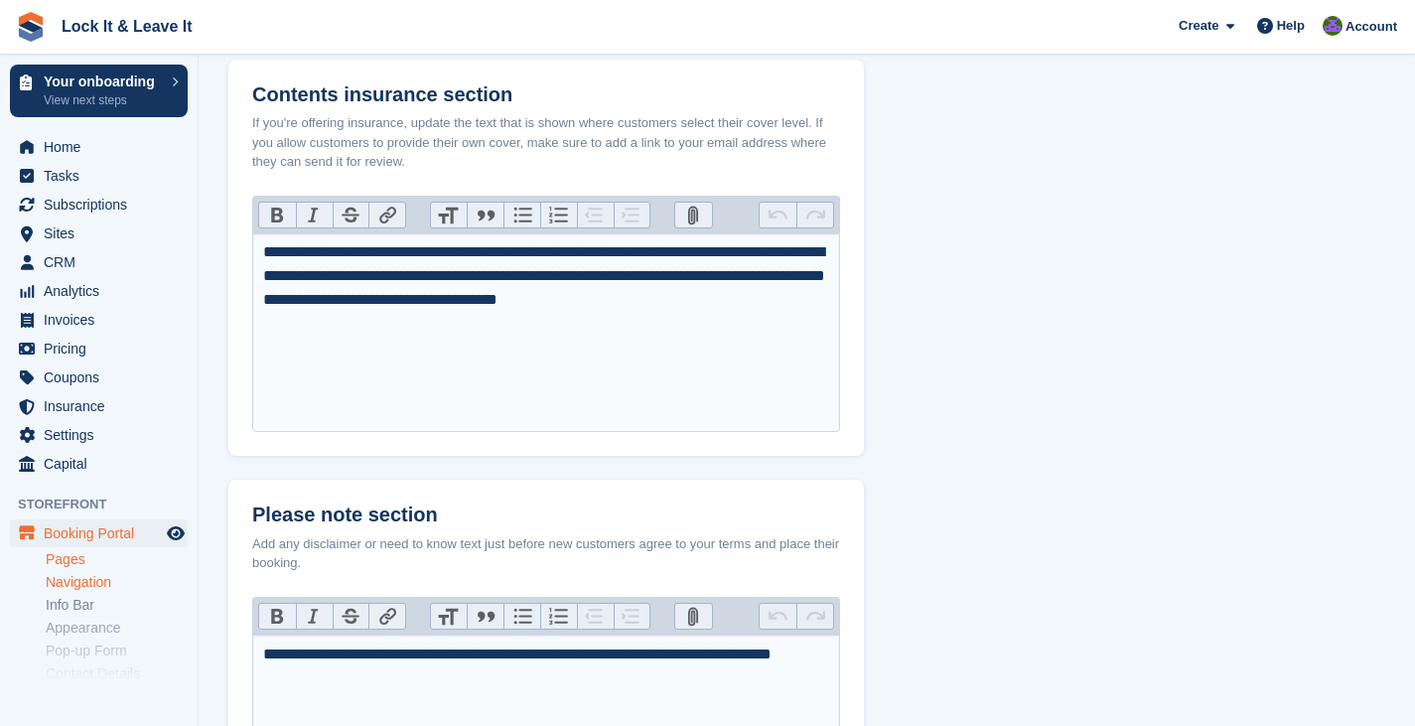
click at [104, 584] on link "Navigation" at bounding box center [117, 582] width 142 height 19
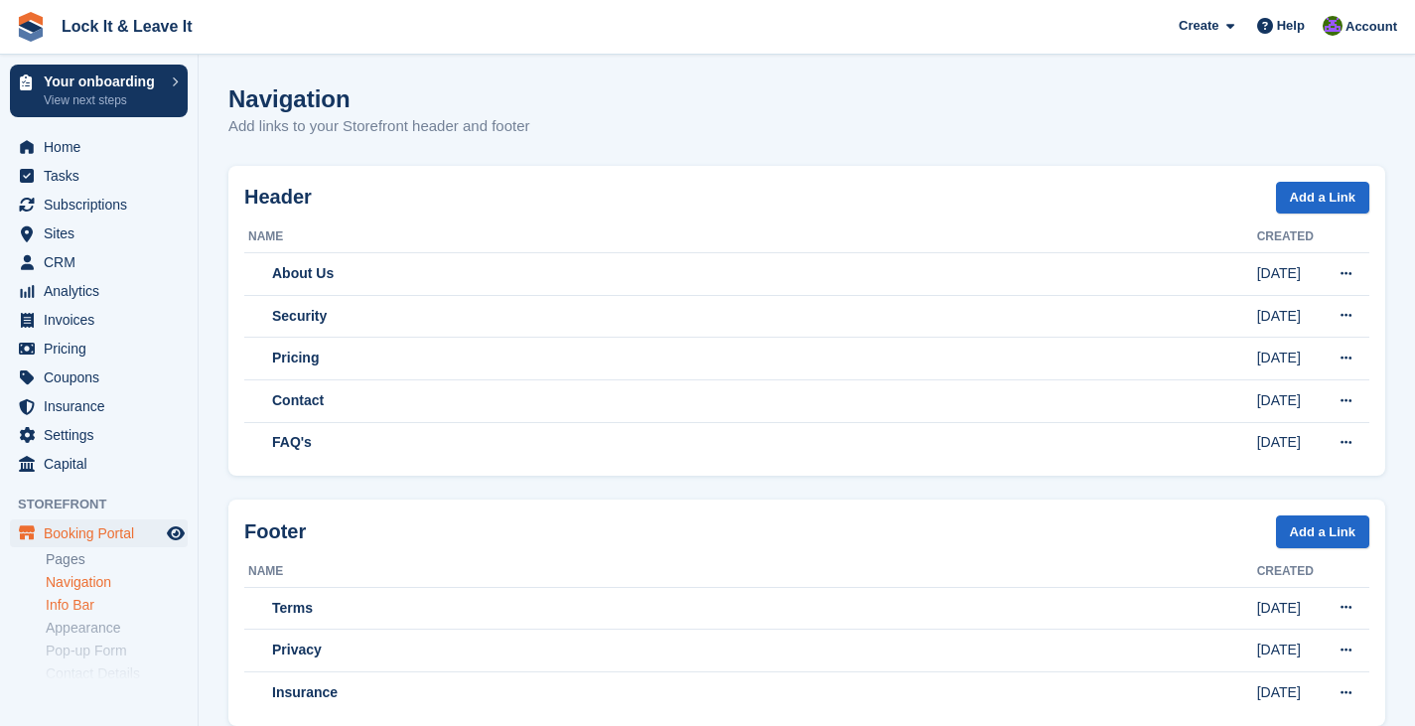
click at [85, 606] on link "Info Bar" at bounding box center [117, 605] width 142 height 19
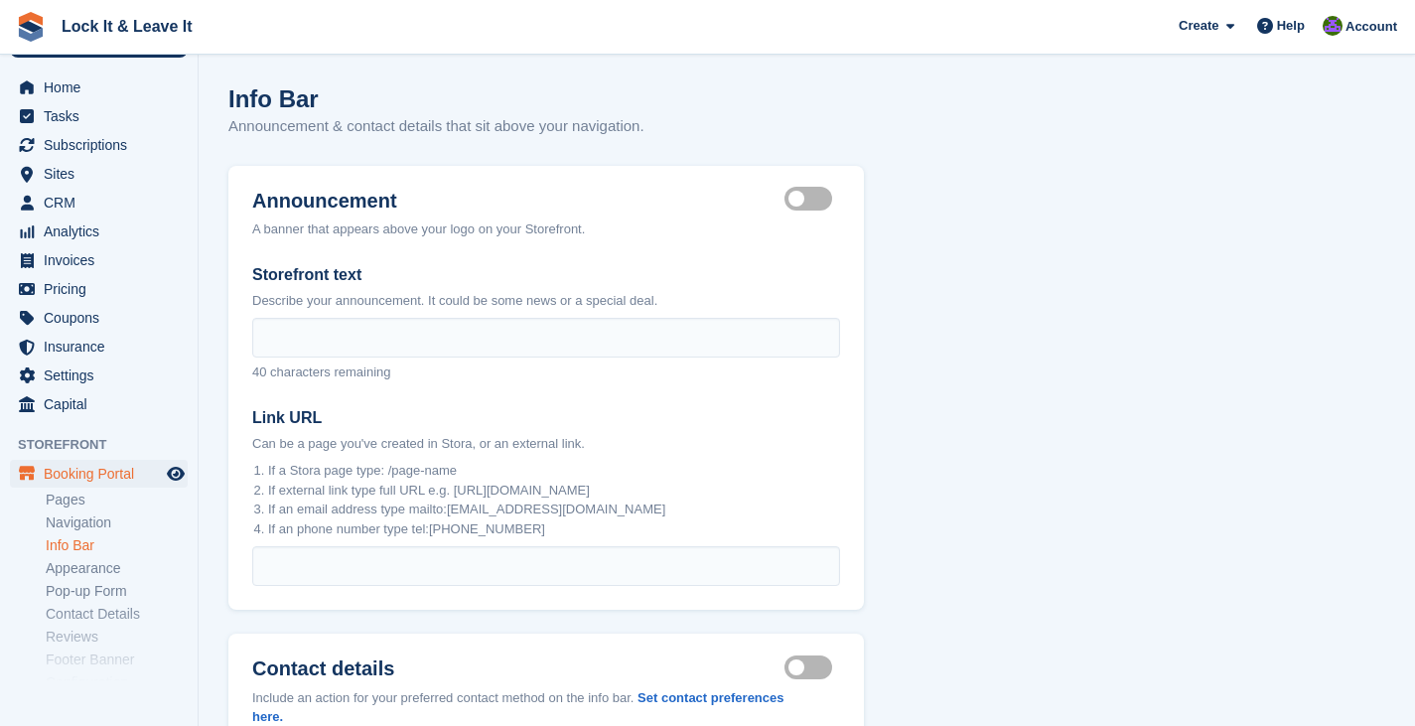
scroll to position [66, 0]
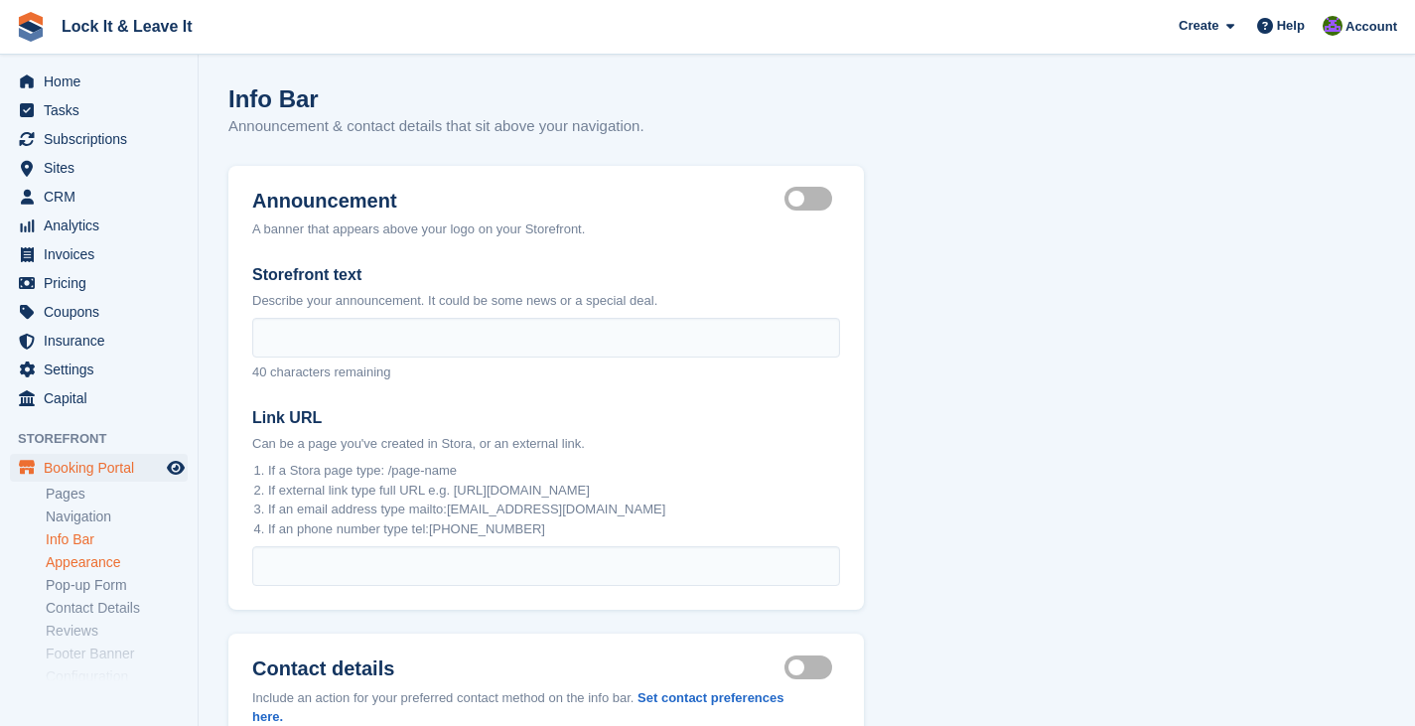
click at [99, 559] on link "Appearance" at bounding box center [117, 562] width 142 height 19
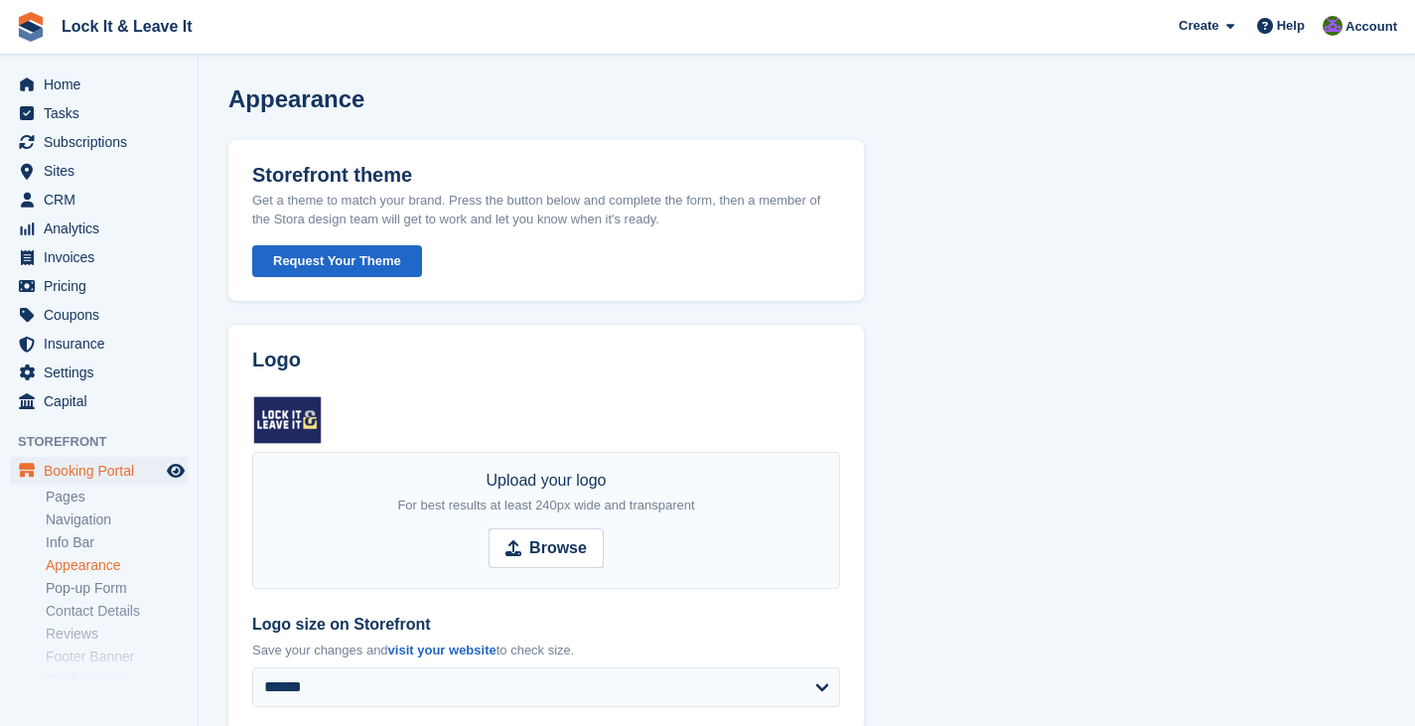
scroll to position [104, 0]
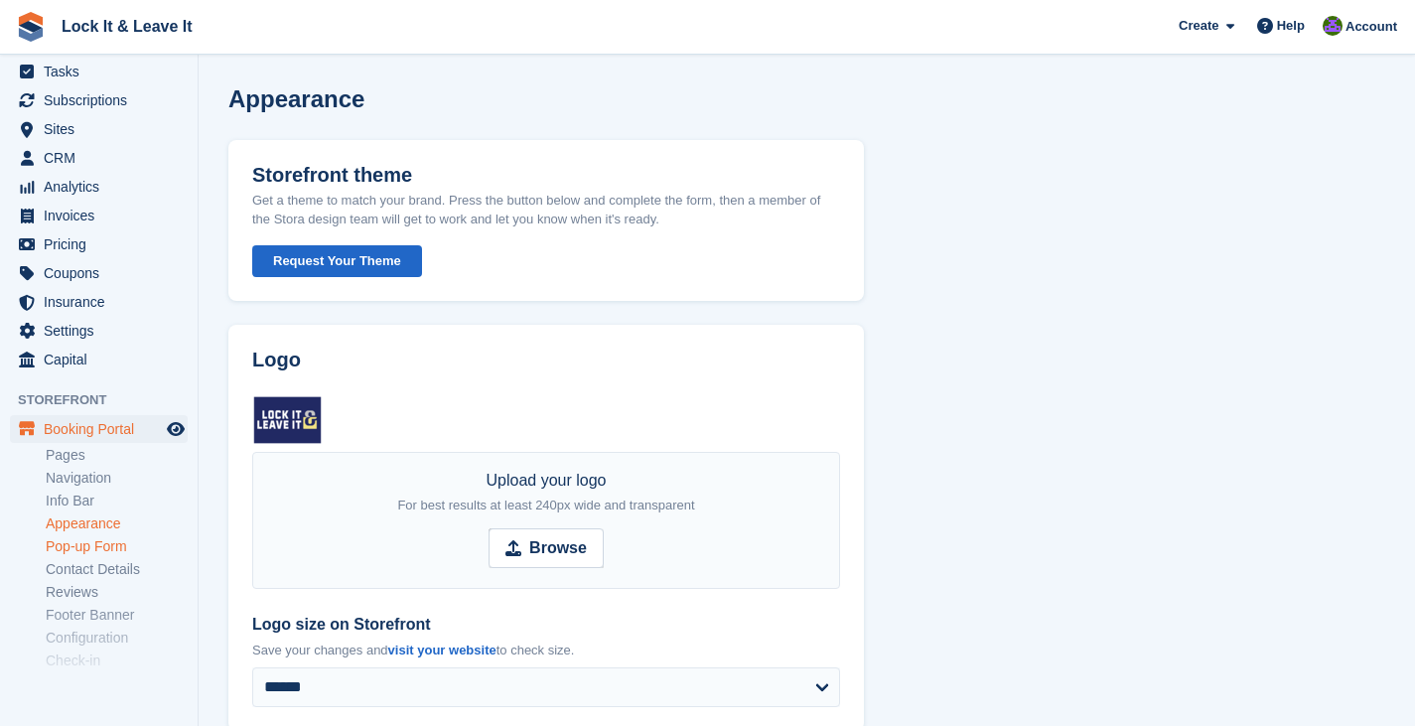
click at [84, 548] on link "Pop-up Form" at bounding box center [117, 546] width 142 height 19
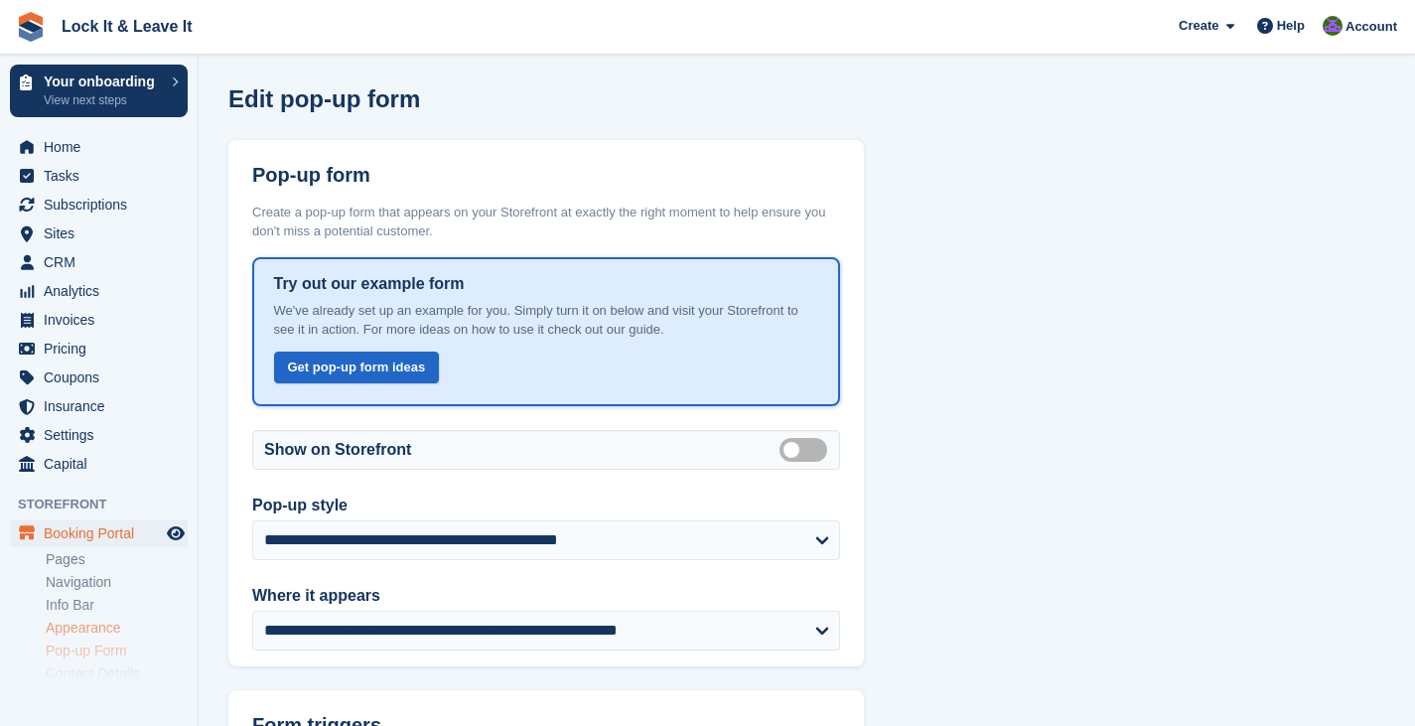
scroll to position [168, 0]
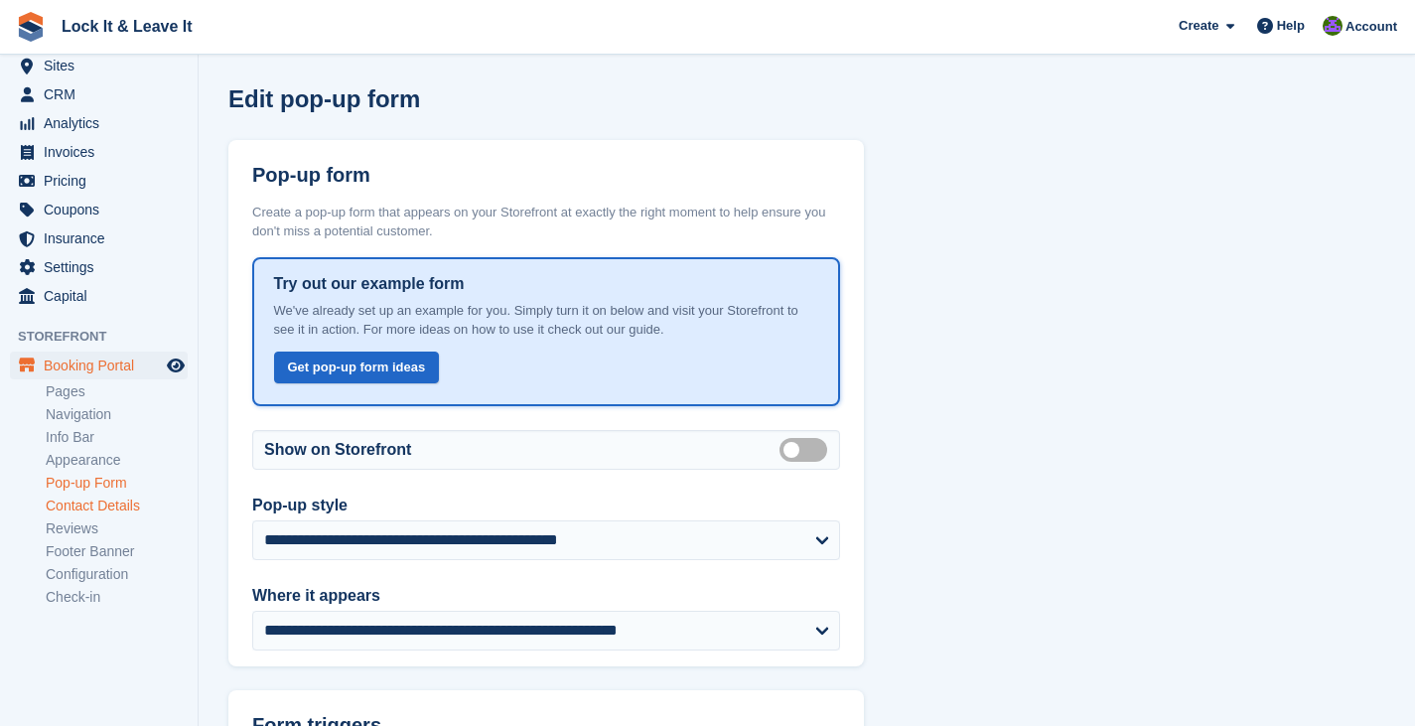
click at [117, 503] on link "Contact Details" at bounding box center [117, 505] width 142 height 19
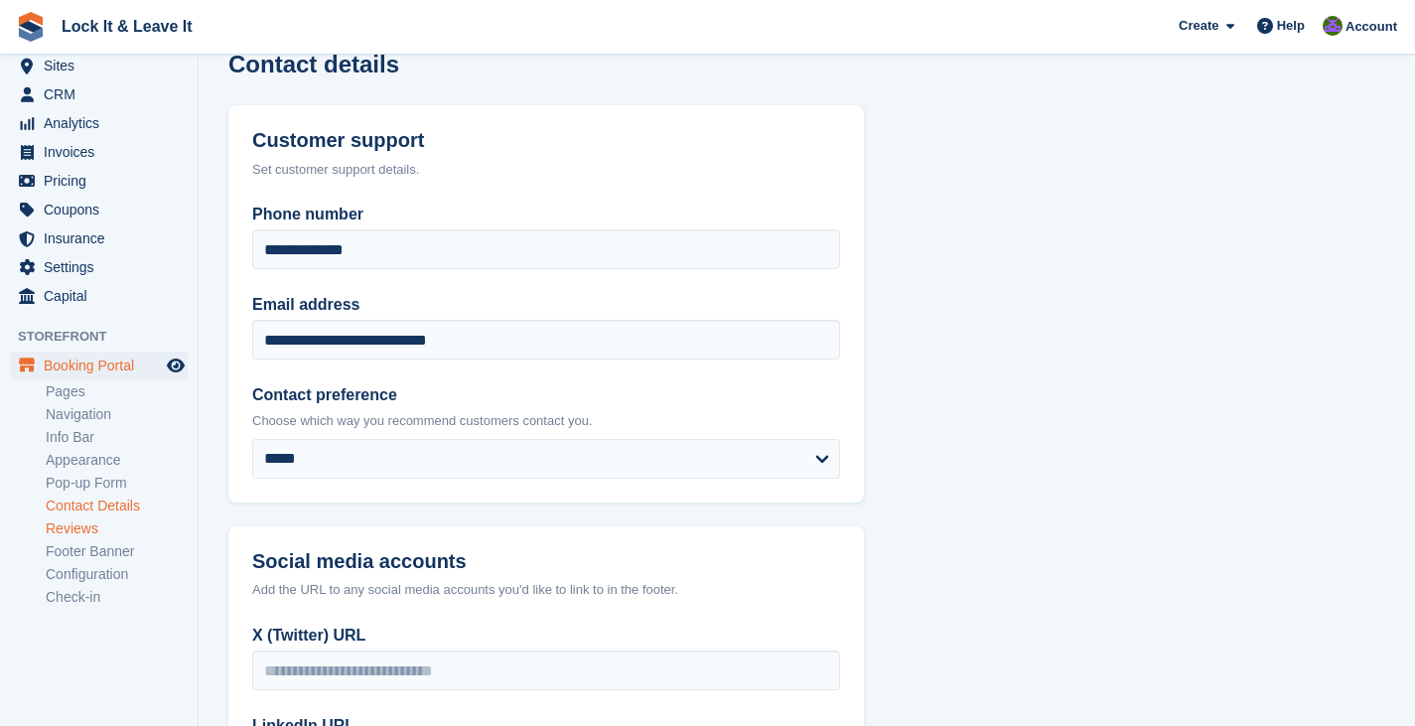
scroll to position [37, 0]
click at [72, 533] on link "Reviews" at bounding box center [117, 528] width 142 height 19
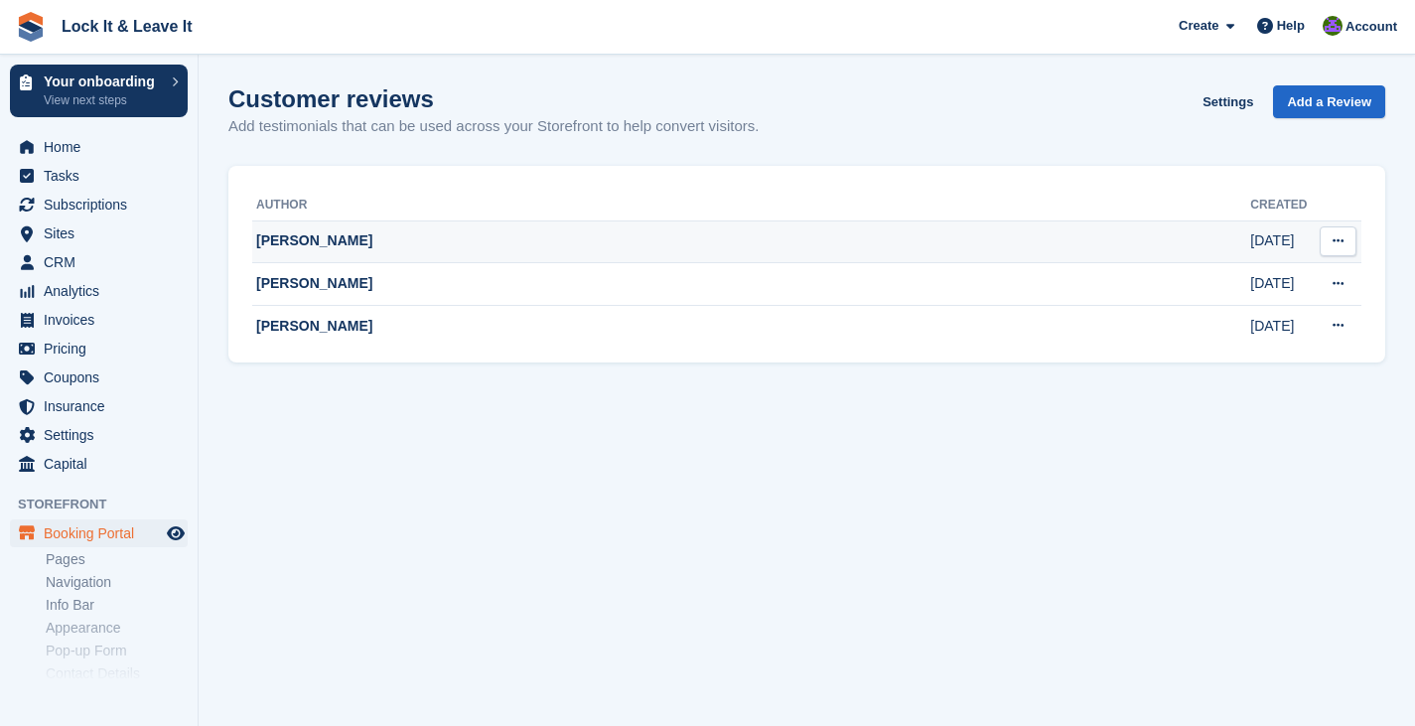
click at [762, 251] on td "John C" at bounding box center [751, 241] width 998 height 43
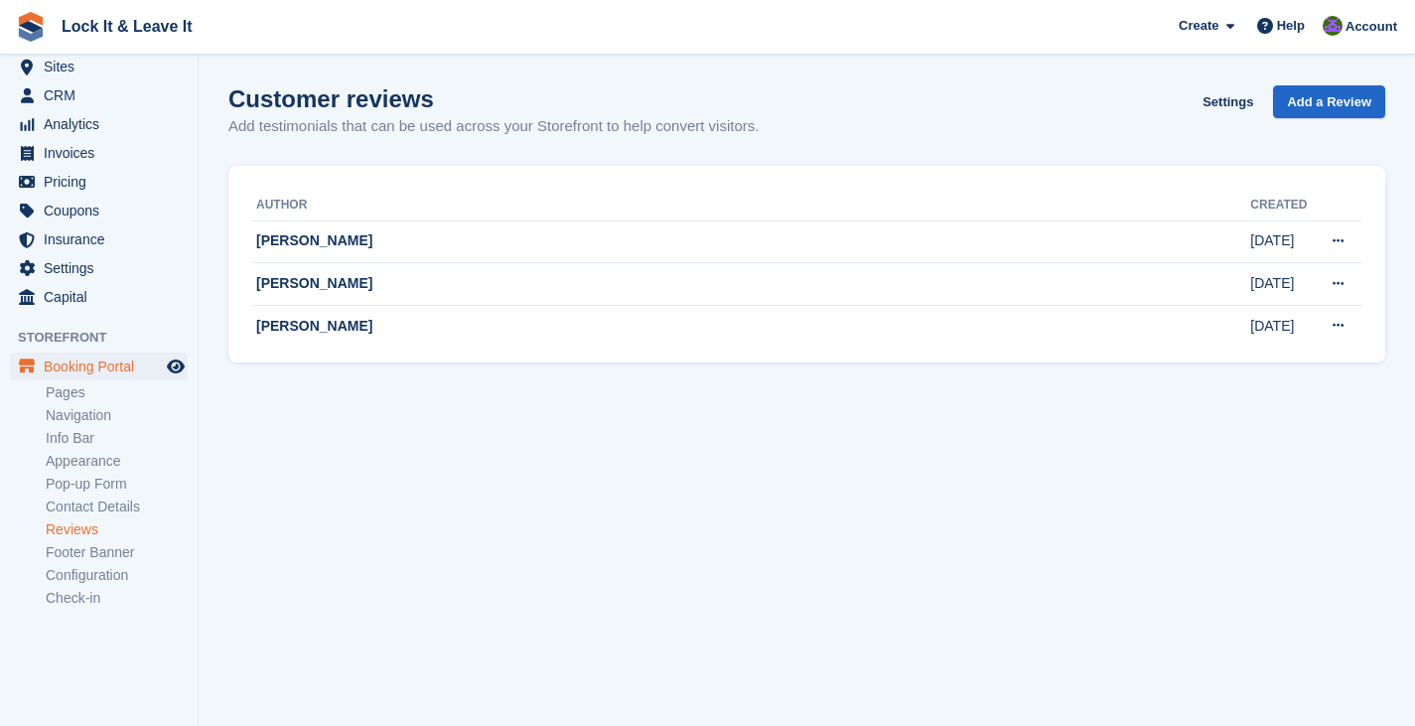
scroll to position [168, 0]
click at [111, 570] on link "Configuration" at bounding box center [117, 574] width 142 height 19
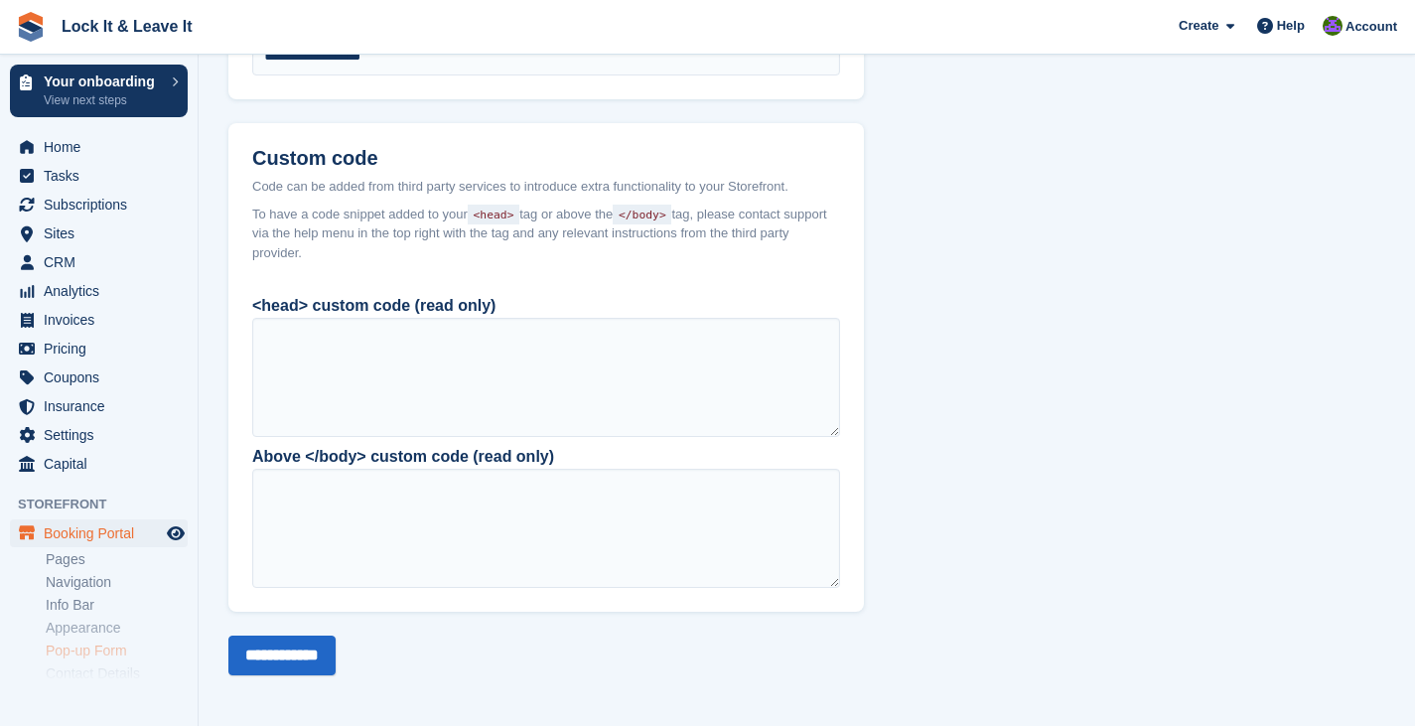
scroll to position [168, 0]
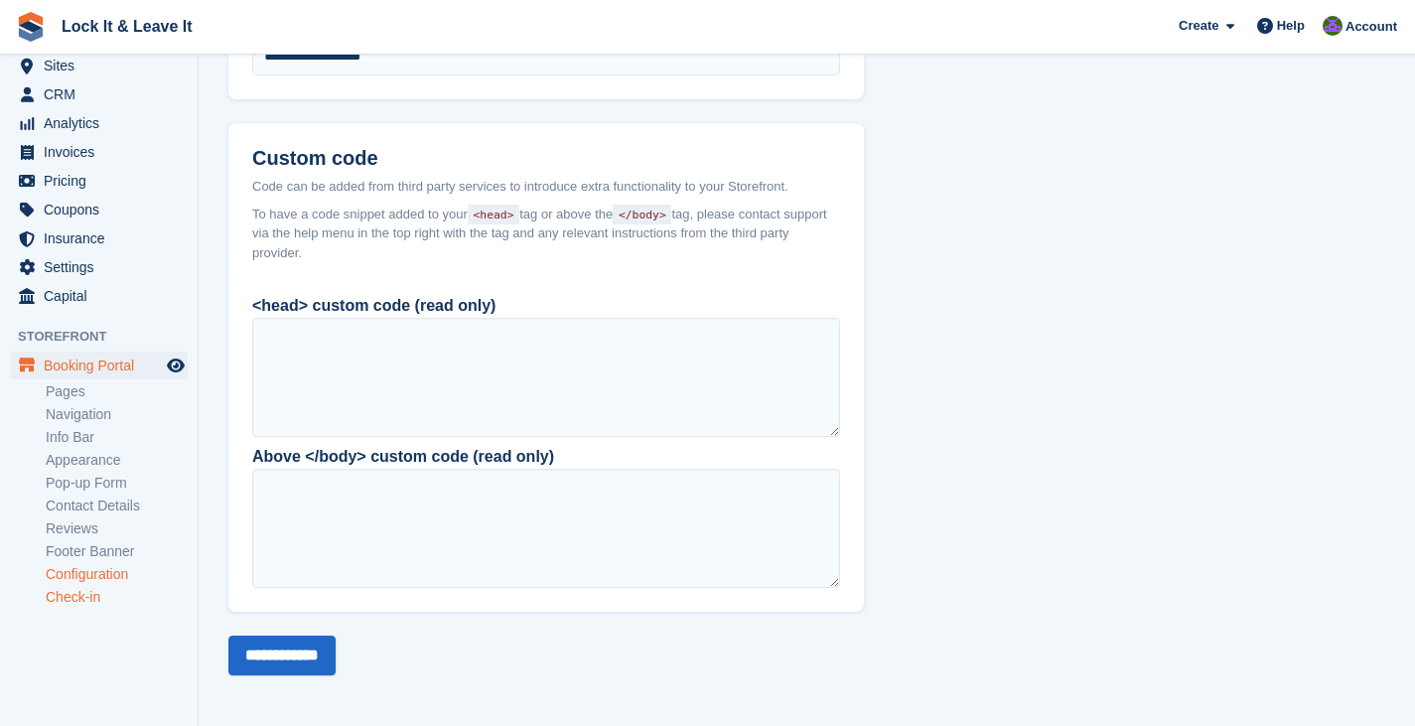
click at [82, 597] on link "Check-in" at bounding box center [117, 597] width 142 height 19
